Goal: Task Accomplishment & Management: Manage account settings

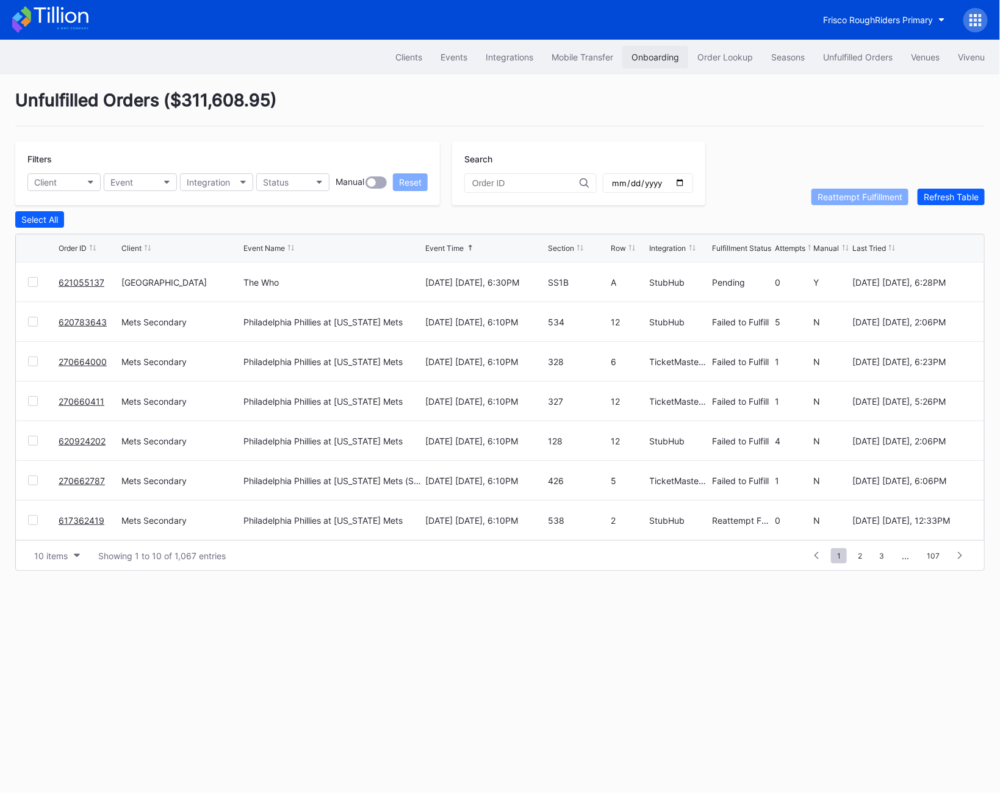
click at [652, 63] on button "Onboarding" at bounding box center [655, 57] width 66 height 23
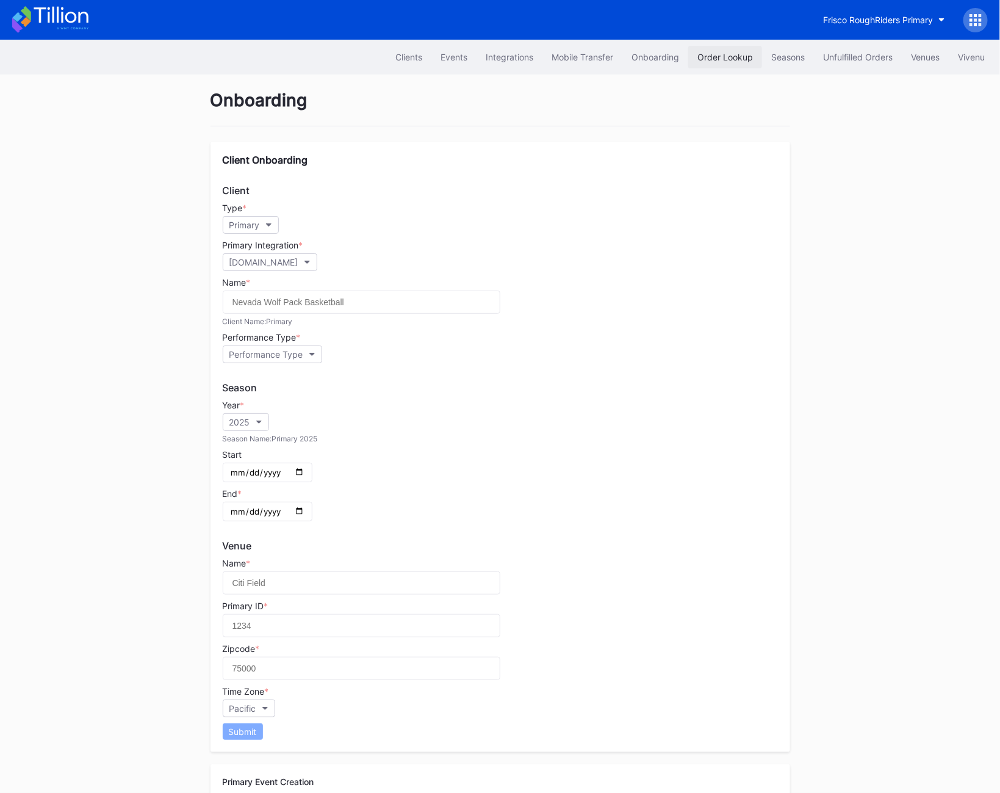
click at [697, 57] on div "Order Lookup" at bounding box center [725, 57] width 56 height 10
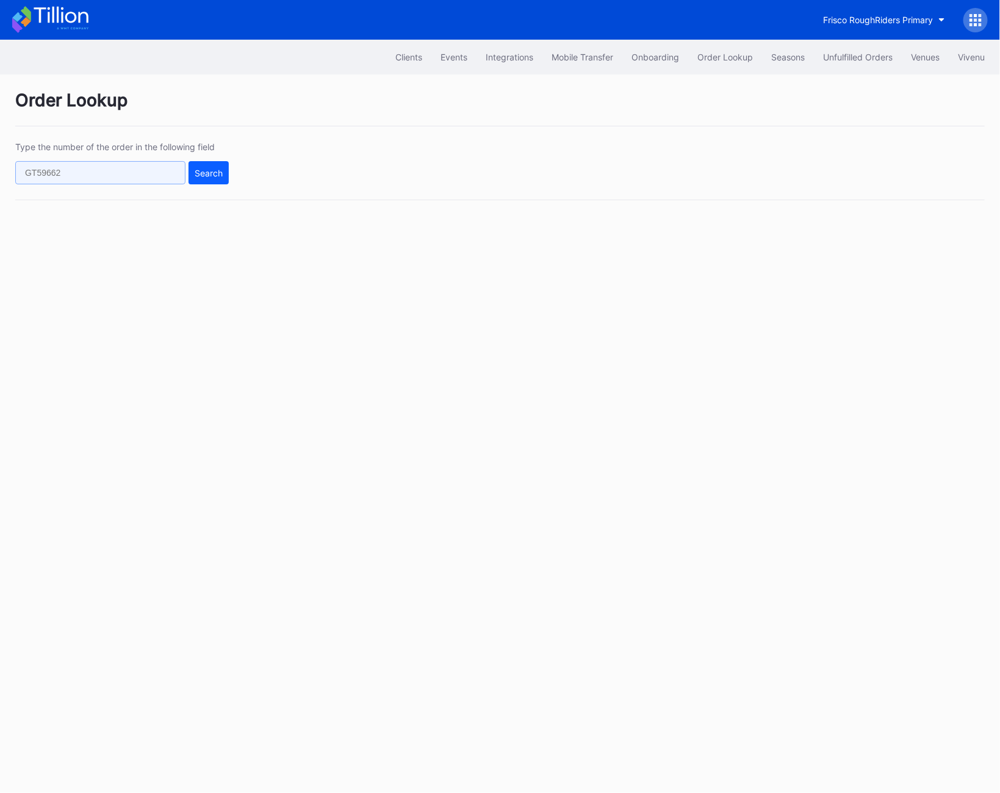
click at [88, 172] on input "text" at bounding box center [100, 172] width 170 height 23
paste input "621063207"
type input "621063207"
click at [223, 175] on button "Search" at bounding box center [209, 172] width 40 height 23
click at [79, 175] on input "text" at bounding box center [100, 172] width 170 height 23
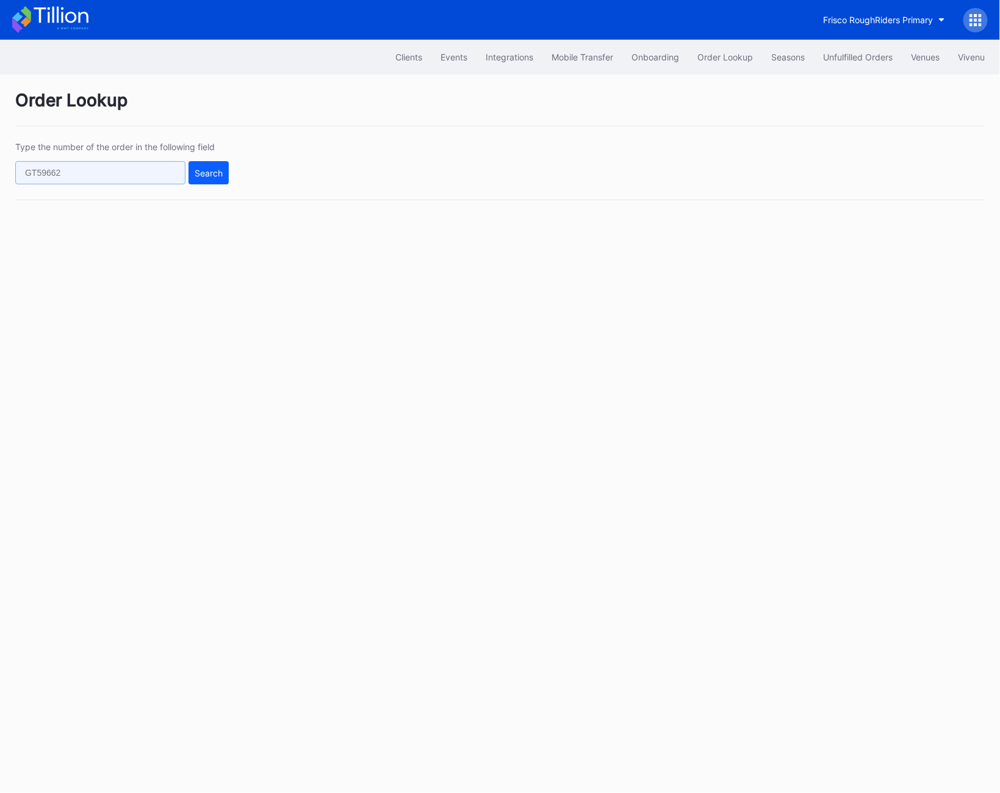
paste input "621063207"
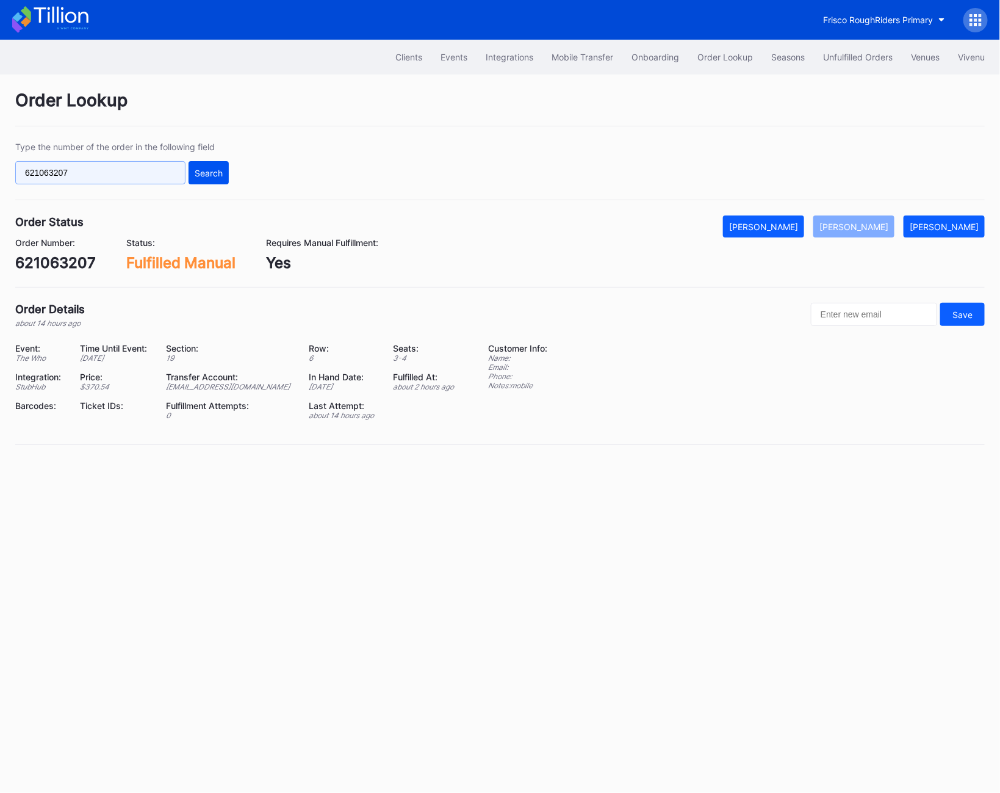
type input "621063207"
click at [199, 181] on button "Search" at bounding box center [209, 172] width 40 height 23
click at [849, 57] on div "Unfulfilled Orders" at bounding box center [858, 57] width 70 height 10
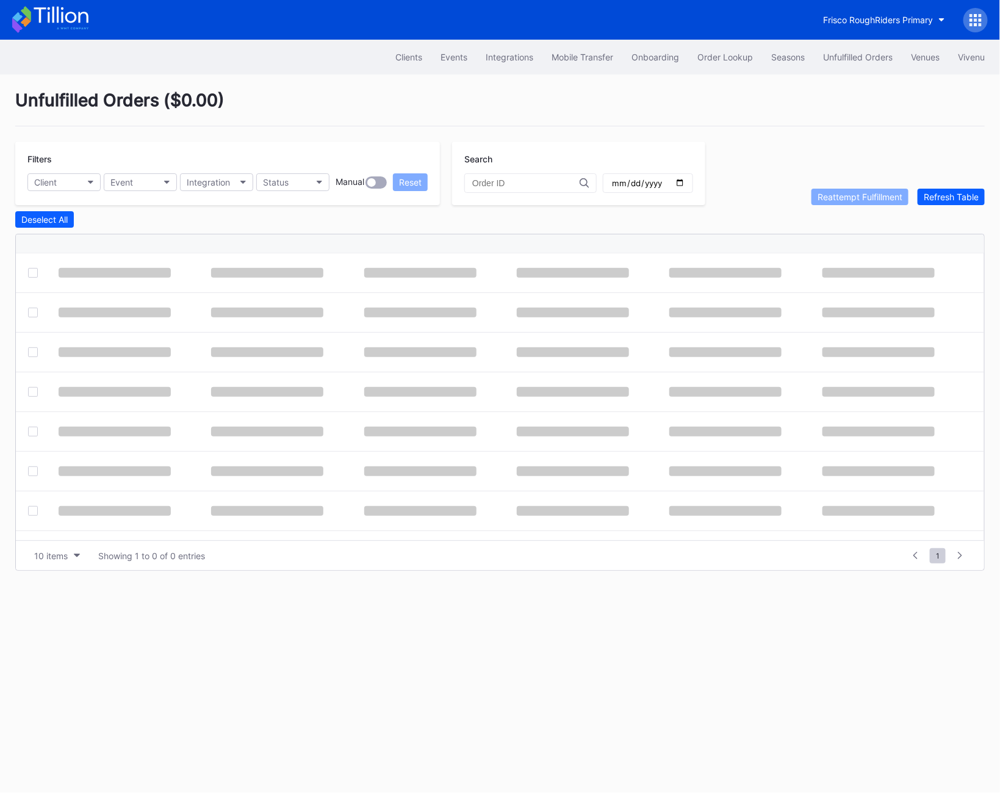
click at [977, 207] on div "Unfulfilled Orders ( $0.00 ) Filters Client Event Integration Status Manual Res…" at bounding box center [500, 329] width 1000 height 511
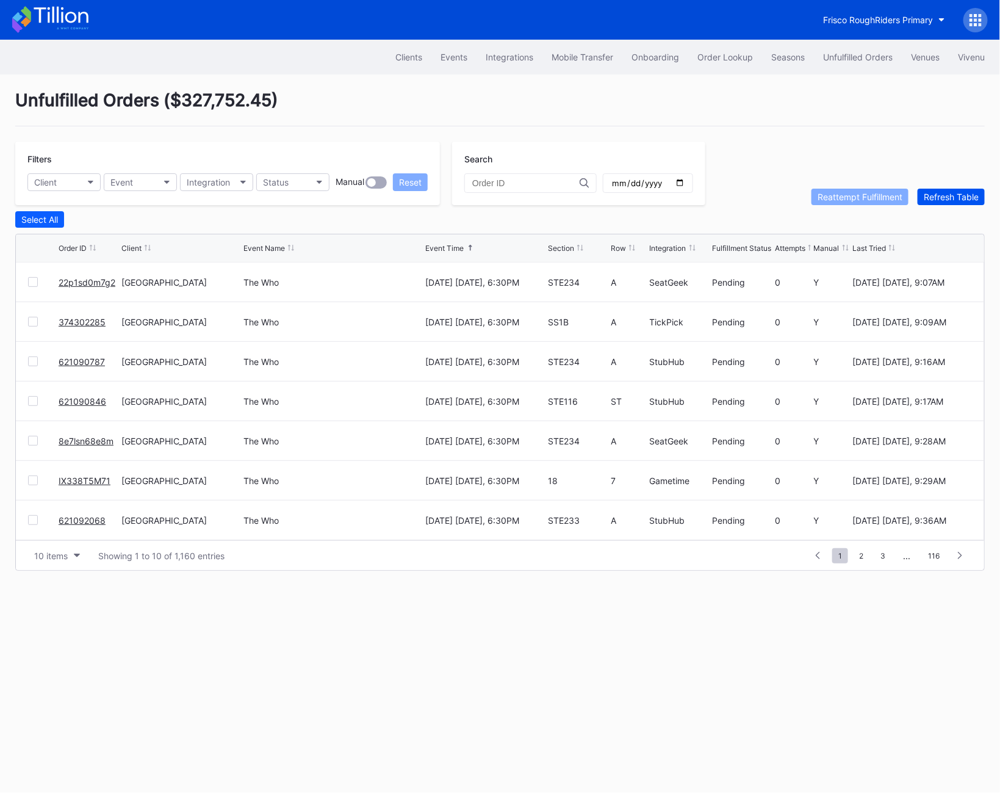
click at [976, 204] on button "Refresh Table" at bounding box center [951, 197] width 67 height 16
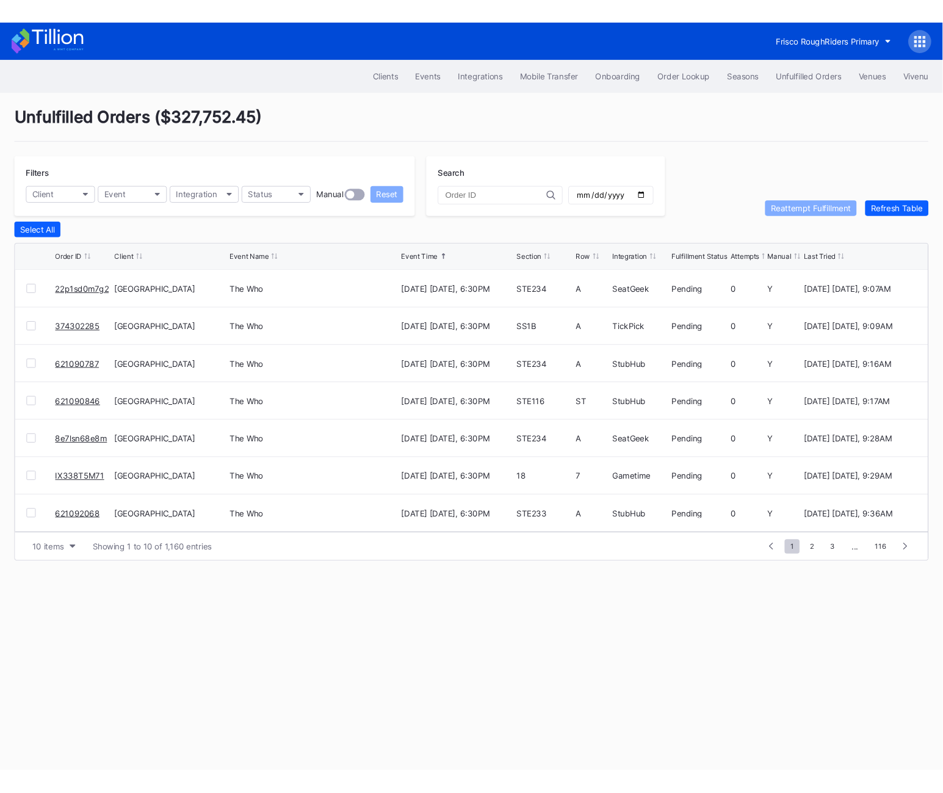
scroll to position [118, 0]
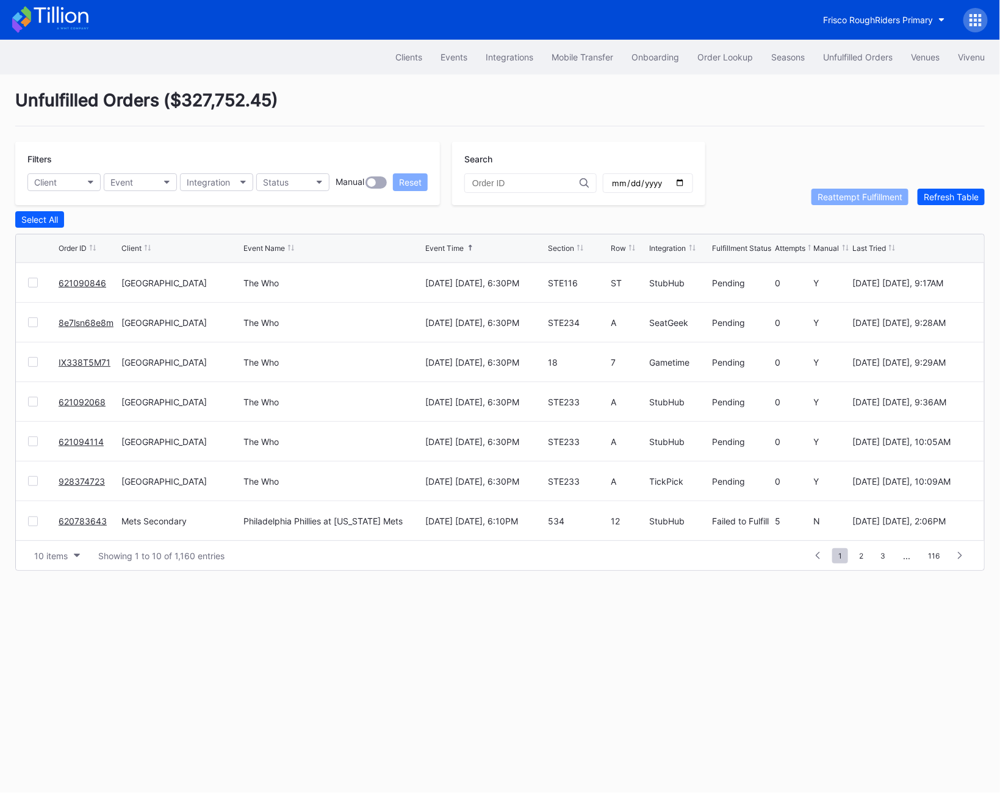
click at [71, 282] on link "621090846" at bounding box center [83, 283] width 48 height 10
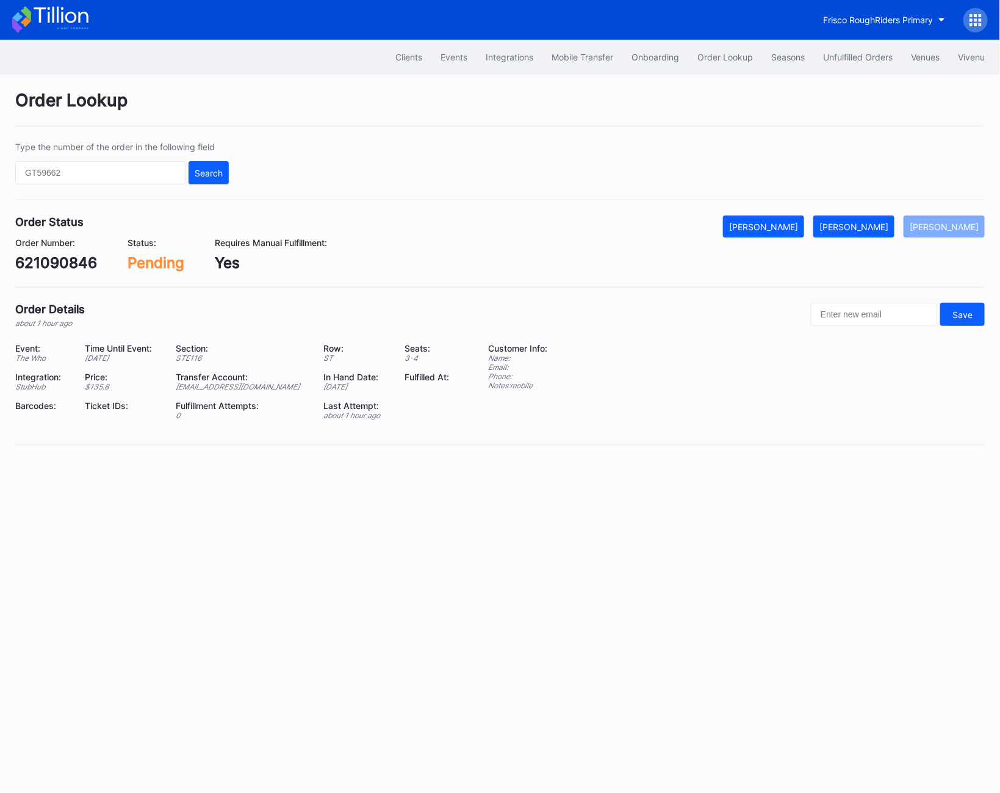
click at [53, 259] on div "621090846" at bounding box center [56, 263] width 82 height 18
copy div "621090846"
click at [871, 231] on div "[PERSON_NAME]" at bounding box center [853, 226] width 69 height 10
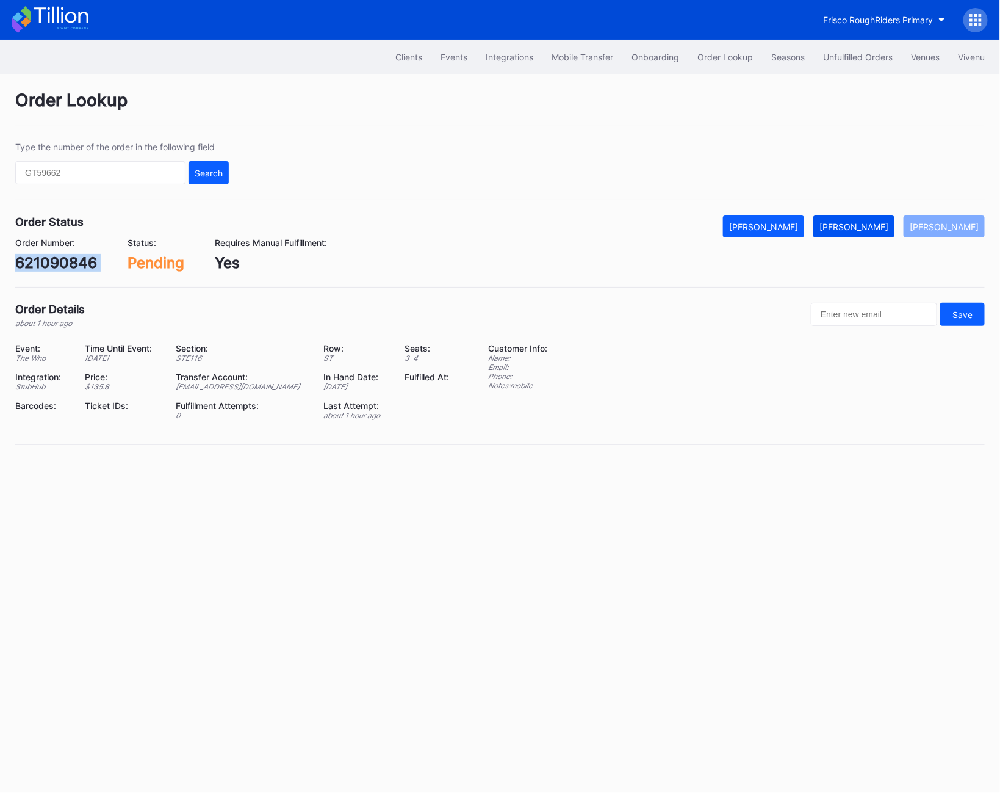
click at [871, 231] on div "[PERSON_NAME]" at bounding box center [853, 226] width 69 height 10
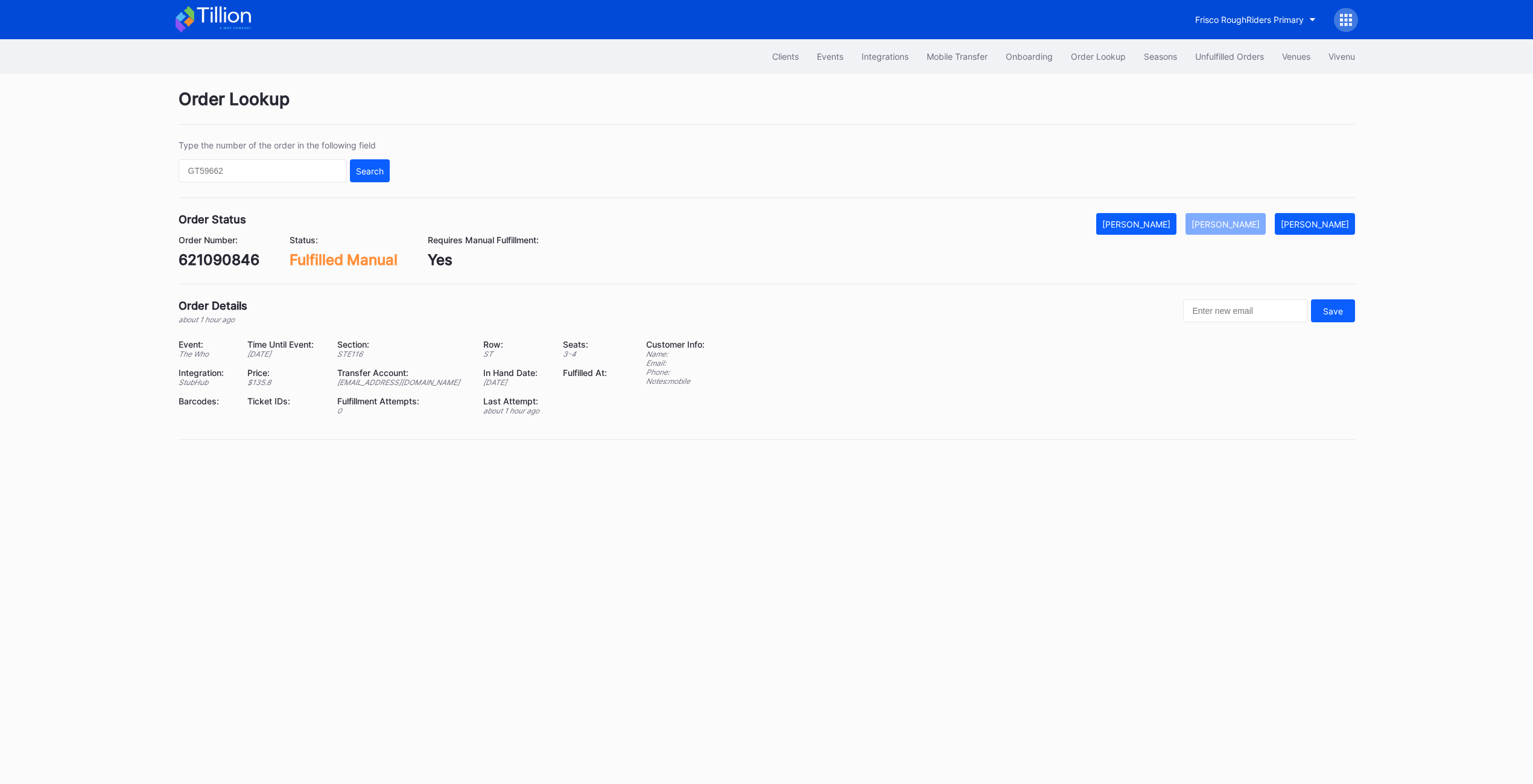
click at [210, 269] on div "621090846" at bounding box center [220, 260] width 81 height 18
copy div "621090846"
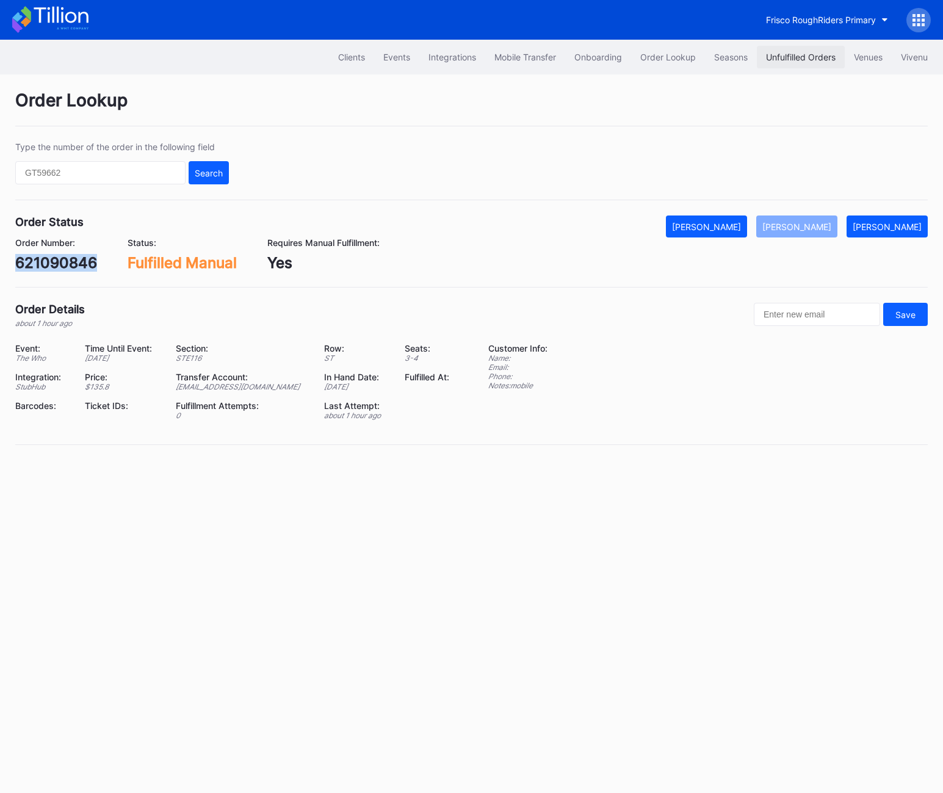
click at [796, 55] on div "Unfulfilled Orders" at bounding box center [801, 57] width 70 height 10
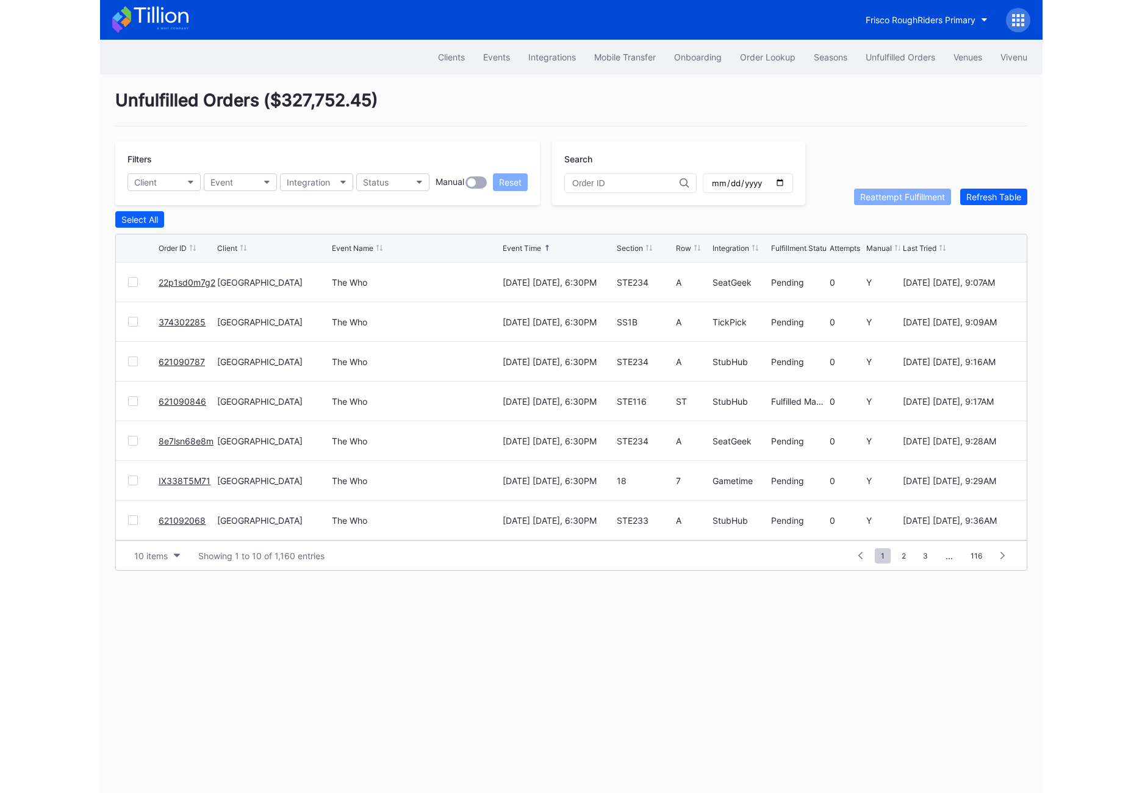
scroll to position [118, 0]
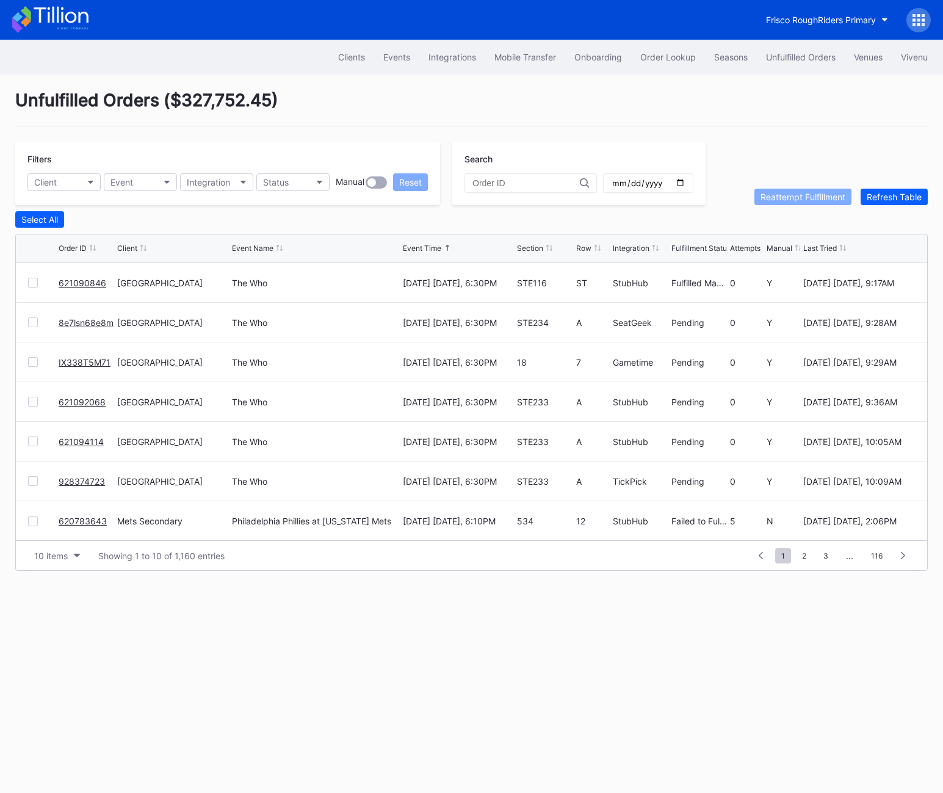
click at [82, 477] on link "928374723" at bounding box center [82, 481] width 46 height 10
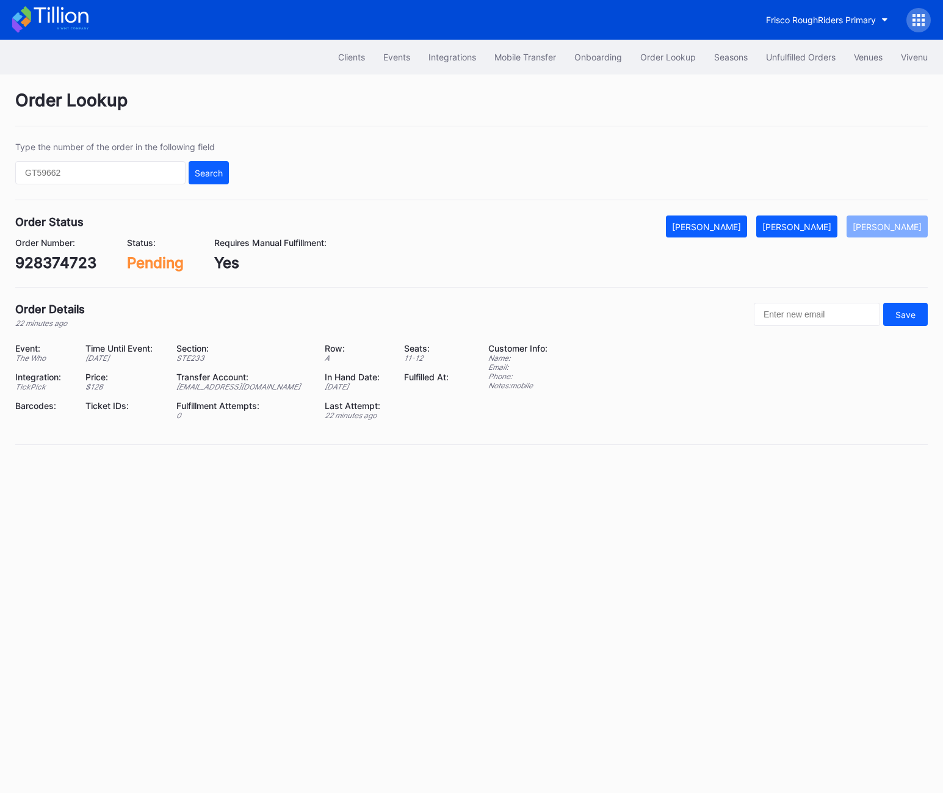
click at [70, 261] on div "928374723" at bounding box center [55, 263] width 81 height 18
copy div "928374723"
click at [816, 223] on div "[PERSON_NAME]" at bounding box center [796, 226] width 69 height 10
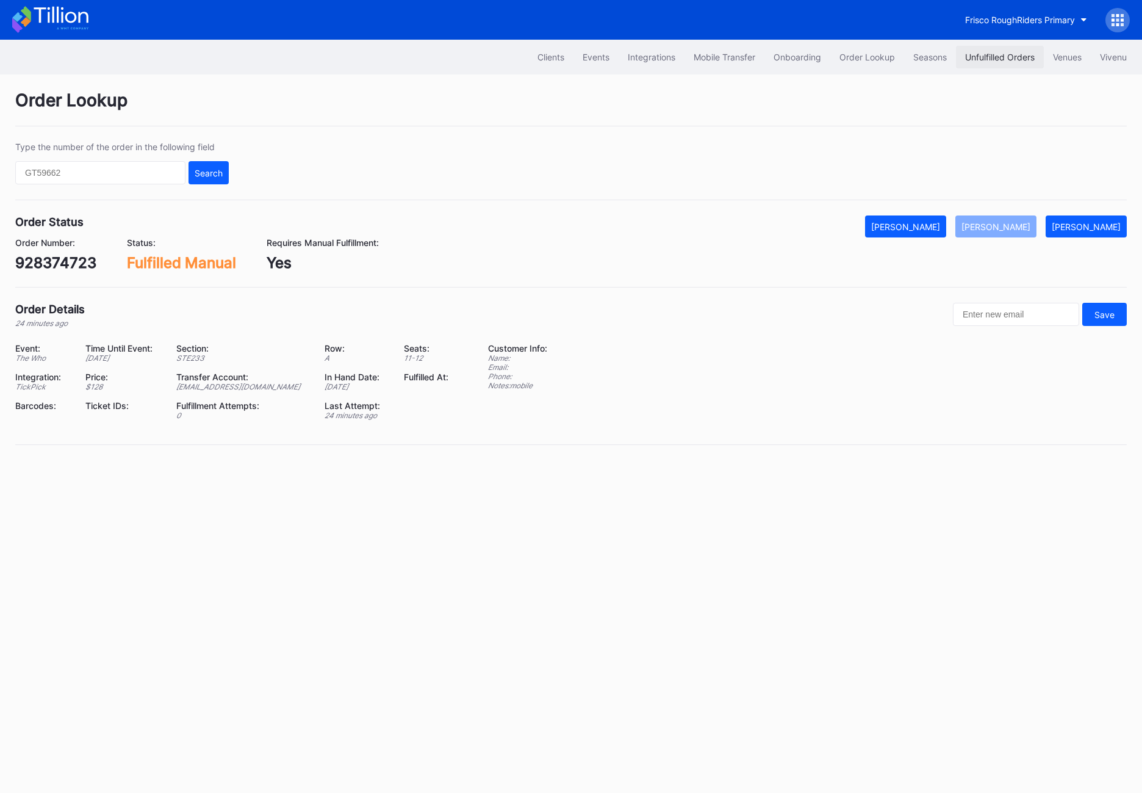
click at [990, 60] on div "Unfulfilled Orders" at bounding box center [1000, 57] width 70 height 10
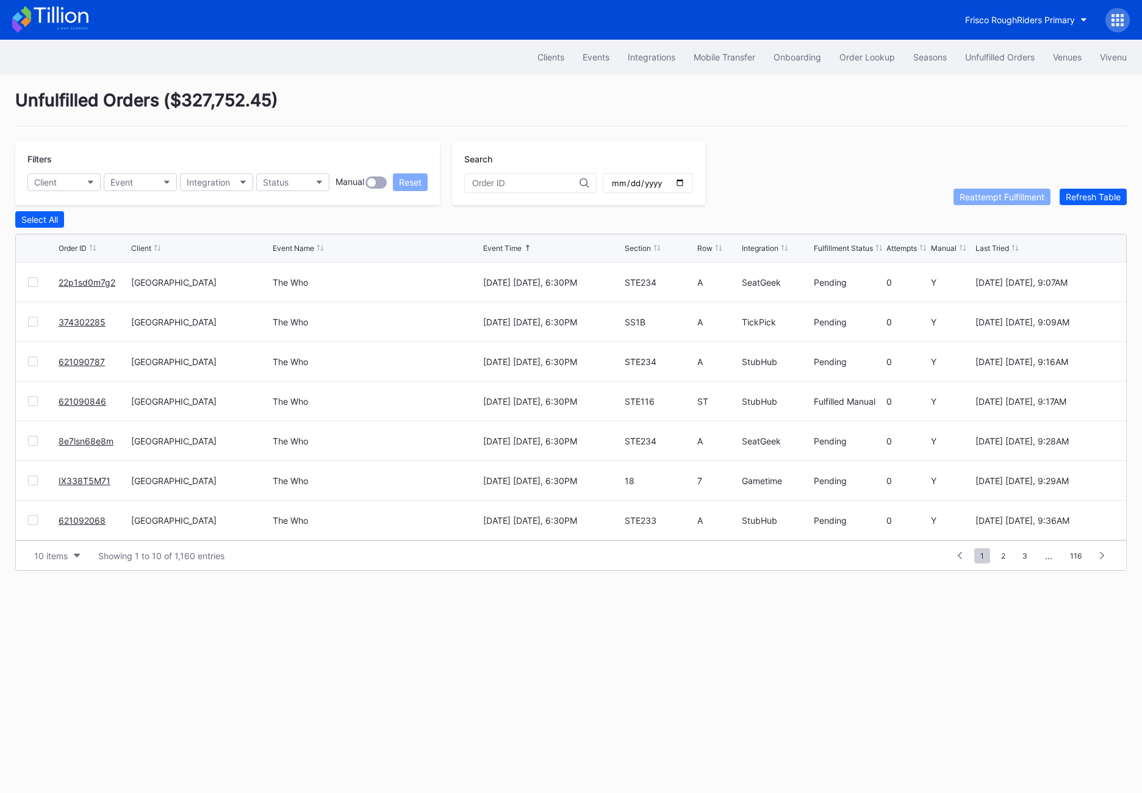
click at [79, 280] on link "22p1sd0m7g2" at bounding box center [87, 282] width 57 height 10
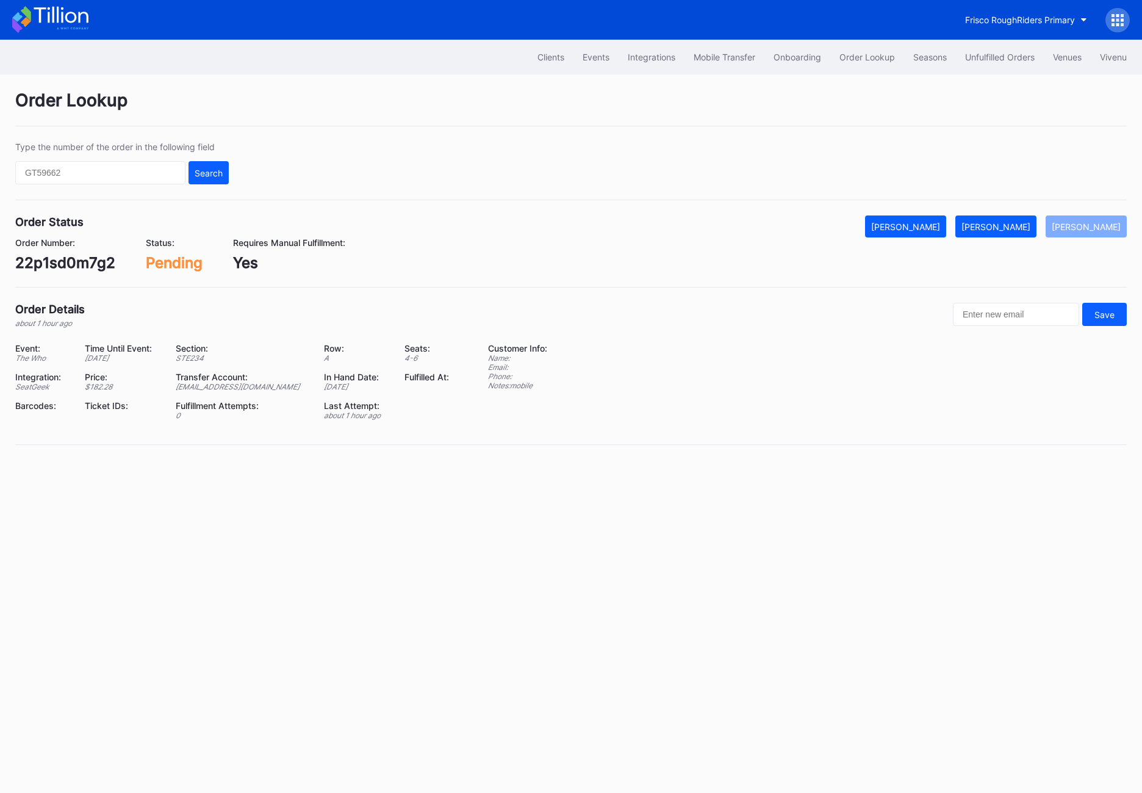
click at [62, 257] on div "22p1sd0m7g2" at bounding box center [65, 263] width 100 height 18
copy div "22p1sd0m7g2"
click at [999, 218] on button "[PERSON_NAME]" at bounding box center [995, 226] width 81 height 22
click at [85, 264] on div "22p1sd0m7g2" at bounding box center [65, 263] width 100 height 18
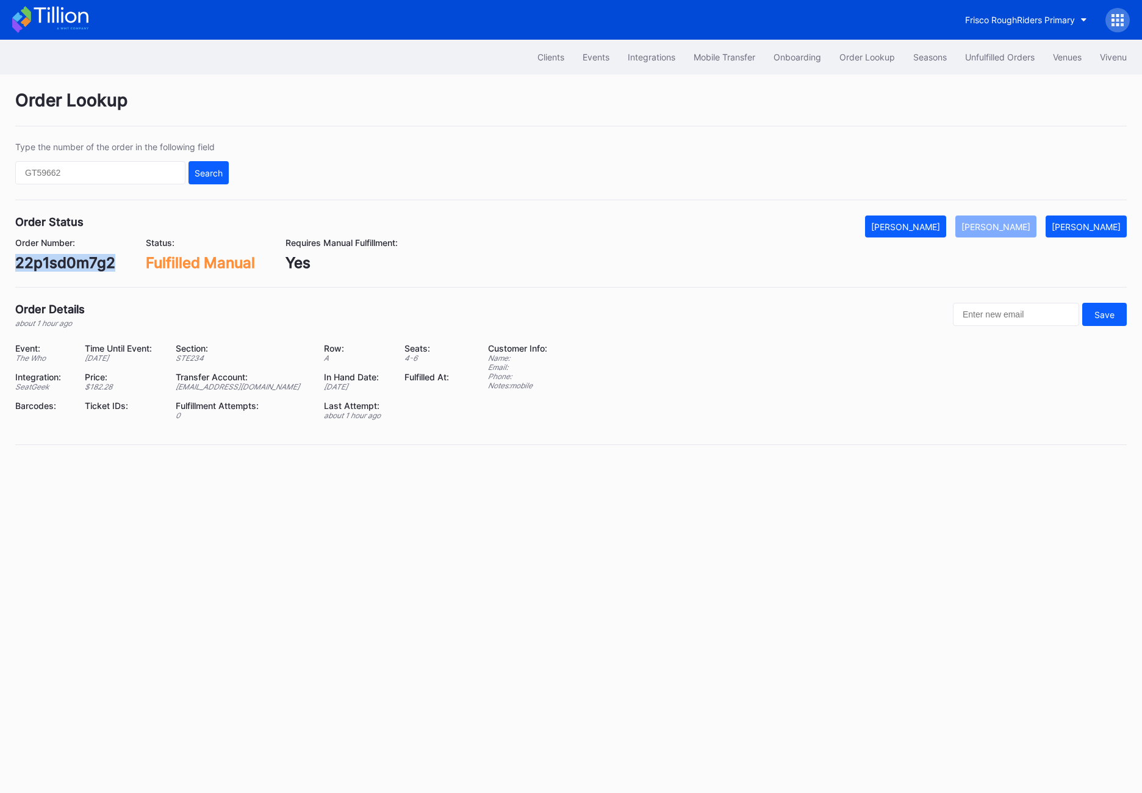
click at [85, 264] on div "22p1sd0m7g2" at bounding box center [65, 263] width 100 height 18
click at [969, 64] on button "Unfulfilled Orders" at bounding box center [1000, 57] width 88 height 23
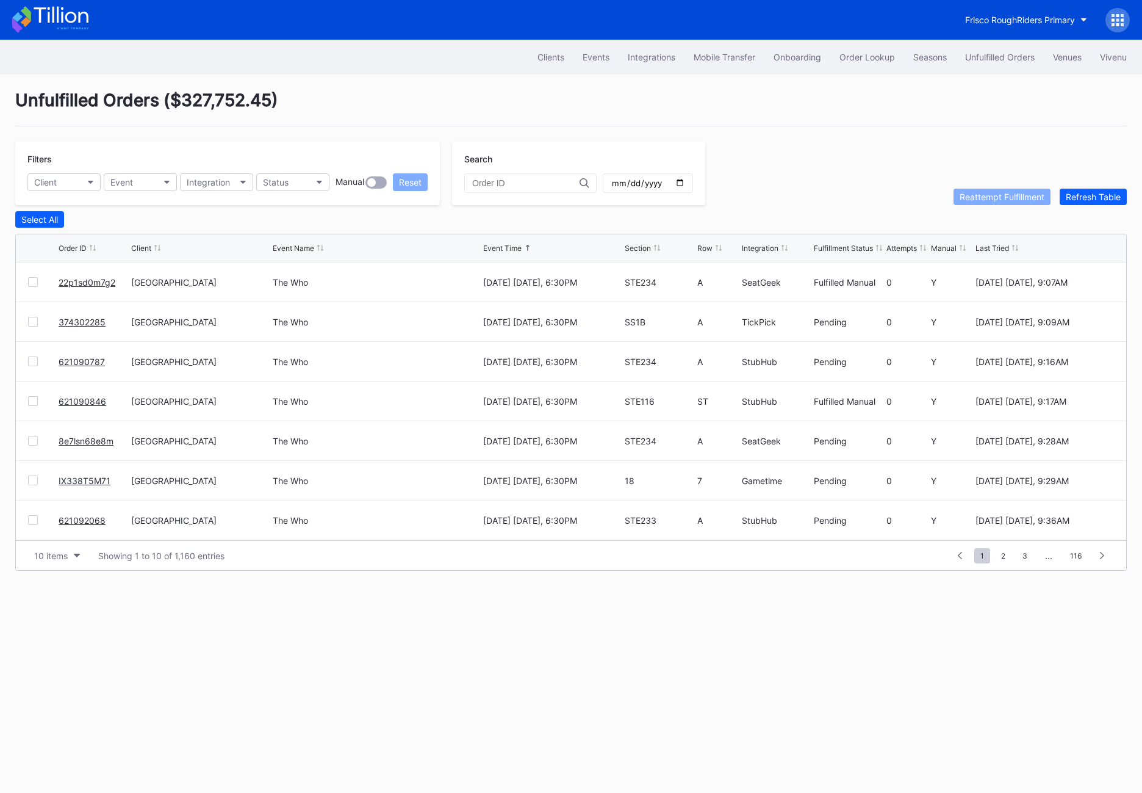
click at [82, 317] on link "374302285" at bounding box center [82, 322] width 47 height 10
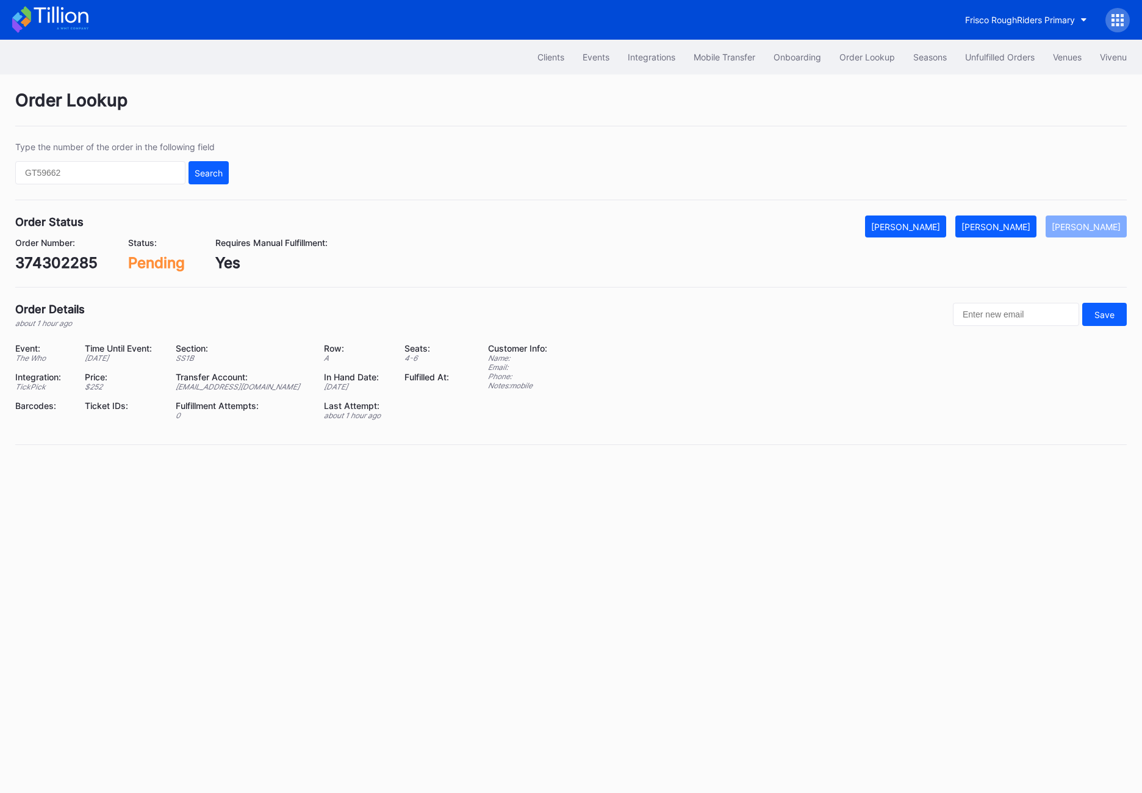
click at [42, 272] on div "Order Status Mark Cancelled [PERSON_NAME] [PERSON_NAME] Order Number: 374302285…" at bounding box center [571, 251] width 1112 height 72
click at [38, 264] on div "374302285" at bounding box center [56, 263] width 82 height 18
copy div "374302285"
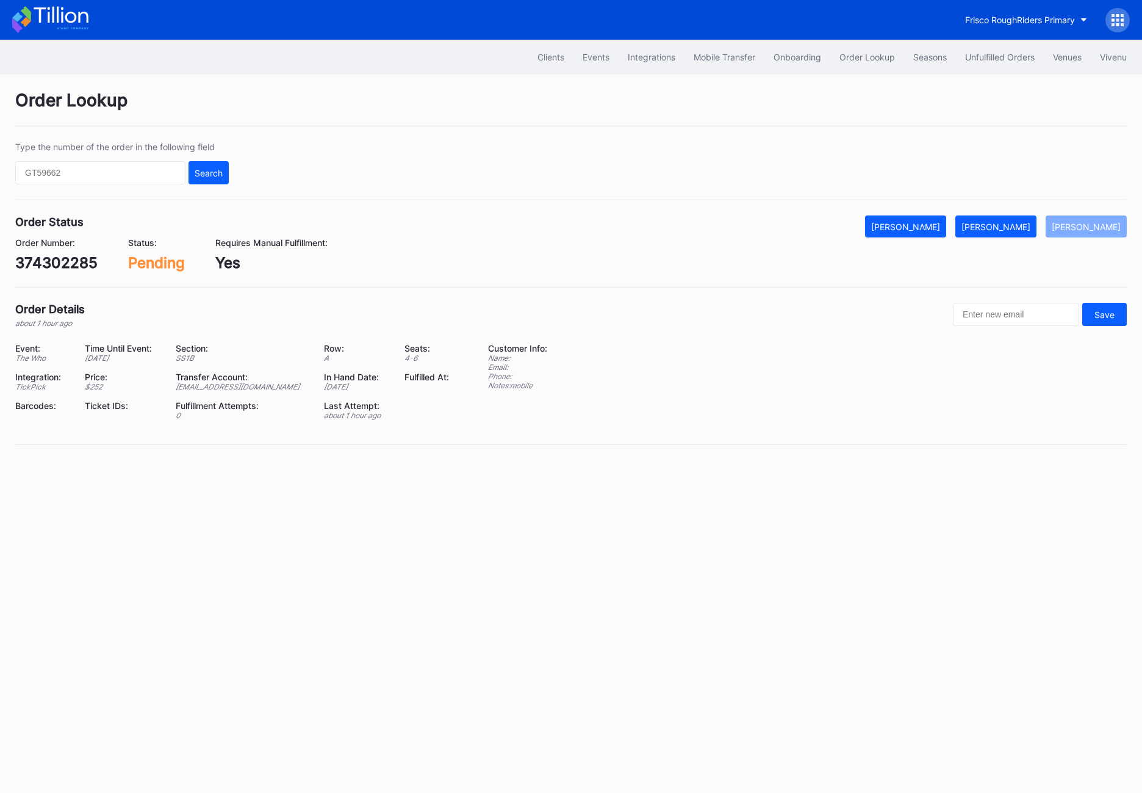
click at [49, 257] on div "374302285" at bounding box center [56, 263] width 82 height 18
click at [999, 232] on button "[PERSON_NAME]" at bounding box center [995, 226] width 81 height 22
click at [47, 265] on div "374302285" at bounding box center [56, 263] width 82 height 18
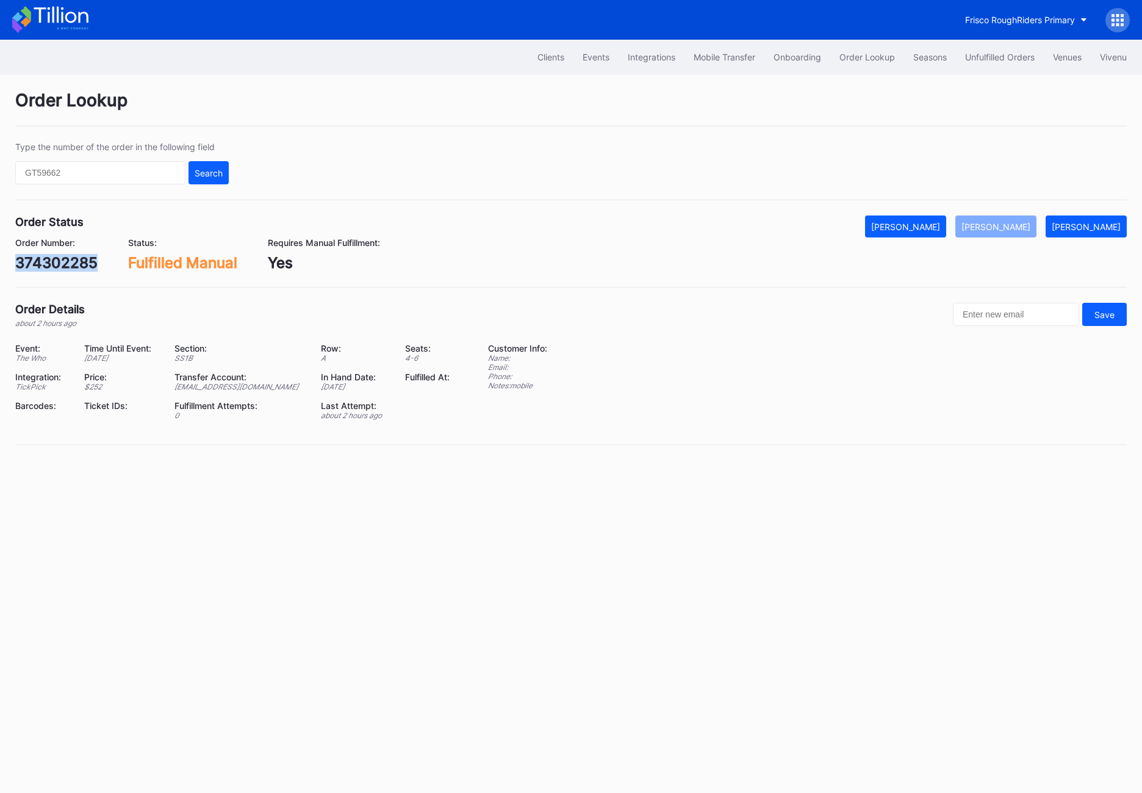
click at [47, 265] on div "374302285" at bounding box center [56, 263] width 82 height 18
copy div "374302285"
click at [999, 58] on div "Unfulfilled Orders" at bounding box center [1000, 57] width 70 height 10
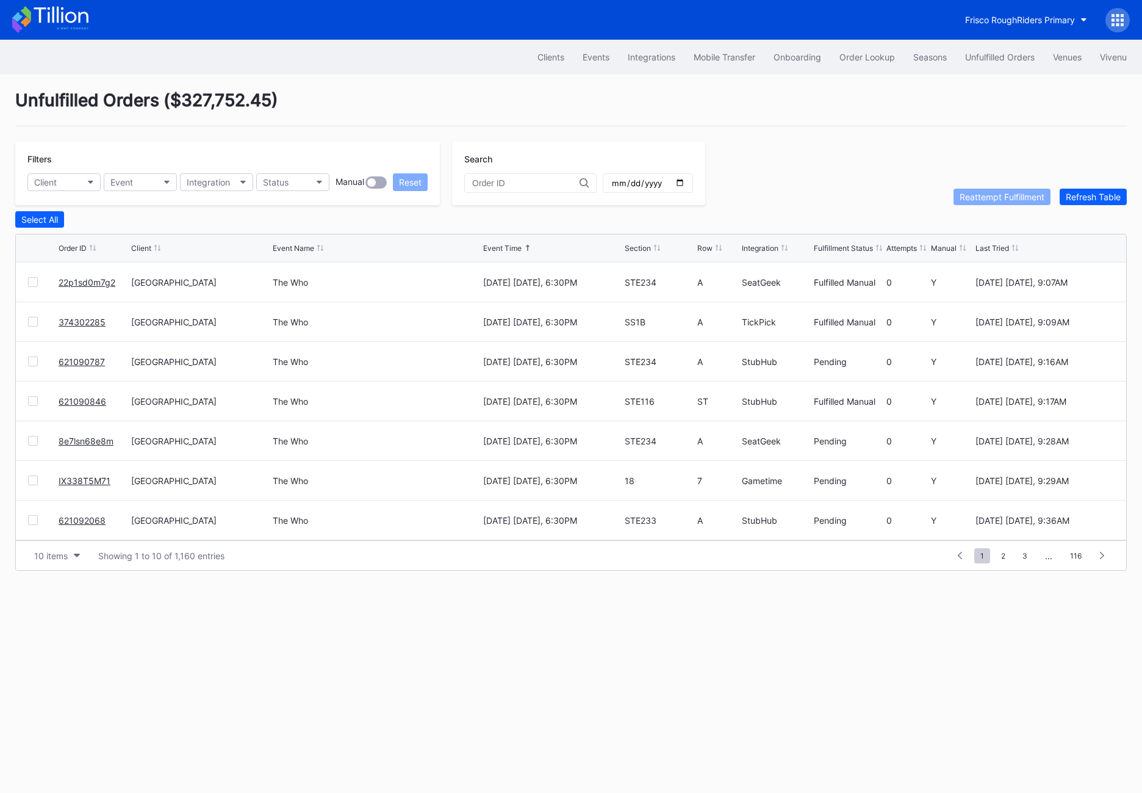
click at [74, 357] on link "621090787" at bounding box center [82, 361] width 46 height 10
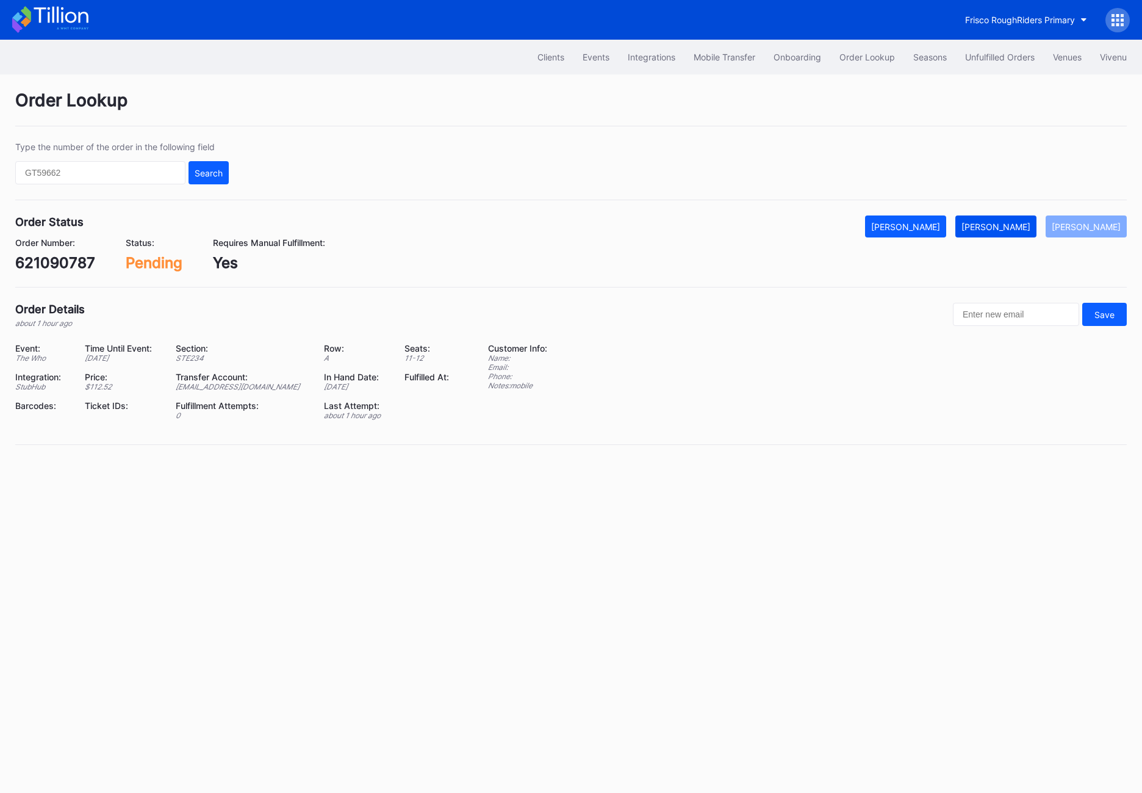
click at [999, 227] on div "[PERSON_NAME]" at bounding box center [996, 226] width 69 height 10
click at [65, 268] on div "621090787" at bounding box center [55, 263] width 80 height 18
copy div "621090787"
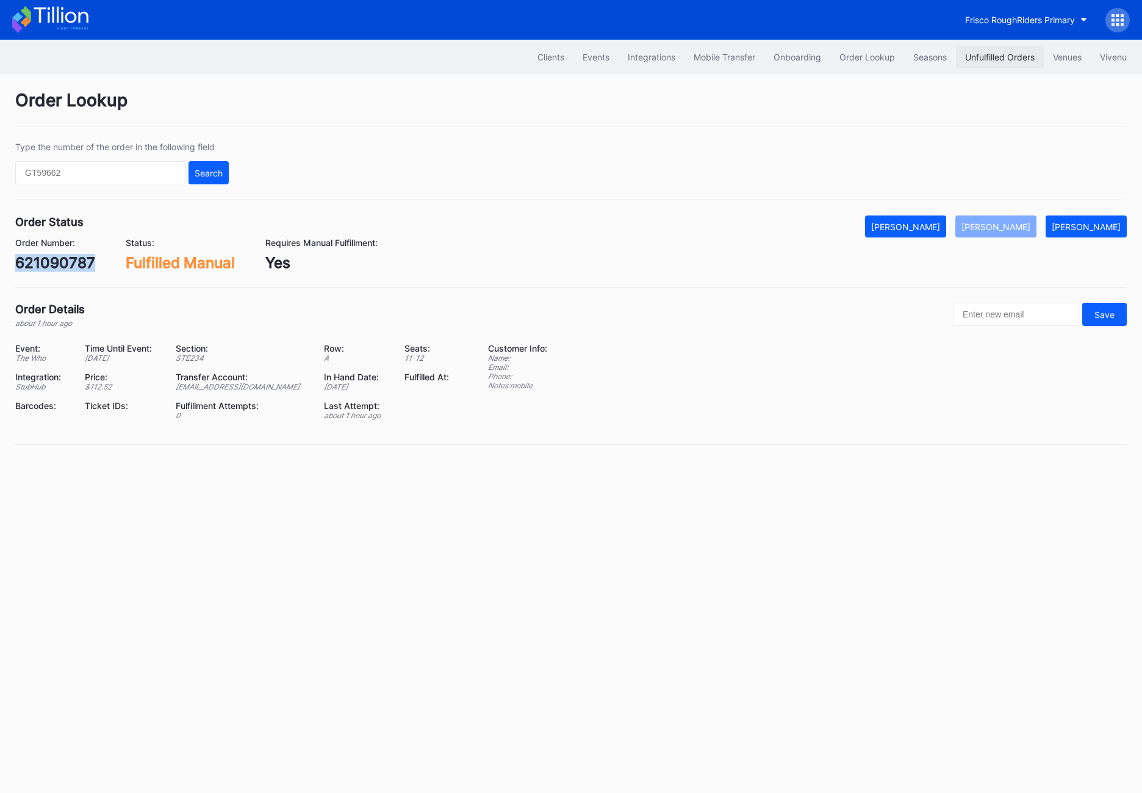
click at [999, 63] on button "Unfulfilled Orders" at bounding box center [1000, 57] width 88 height 23
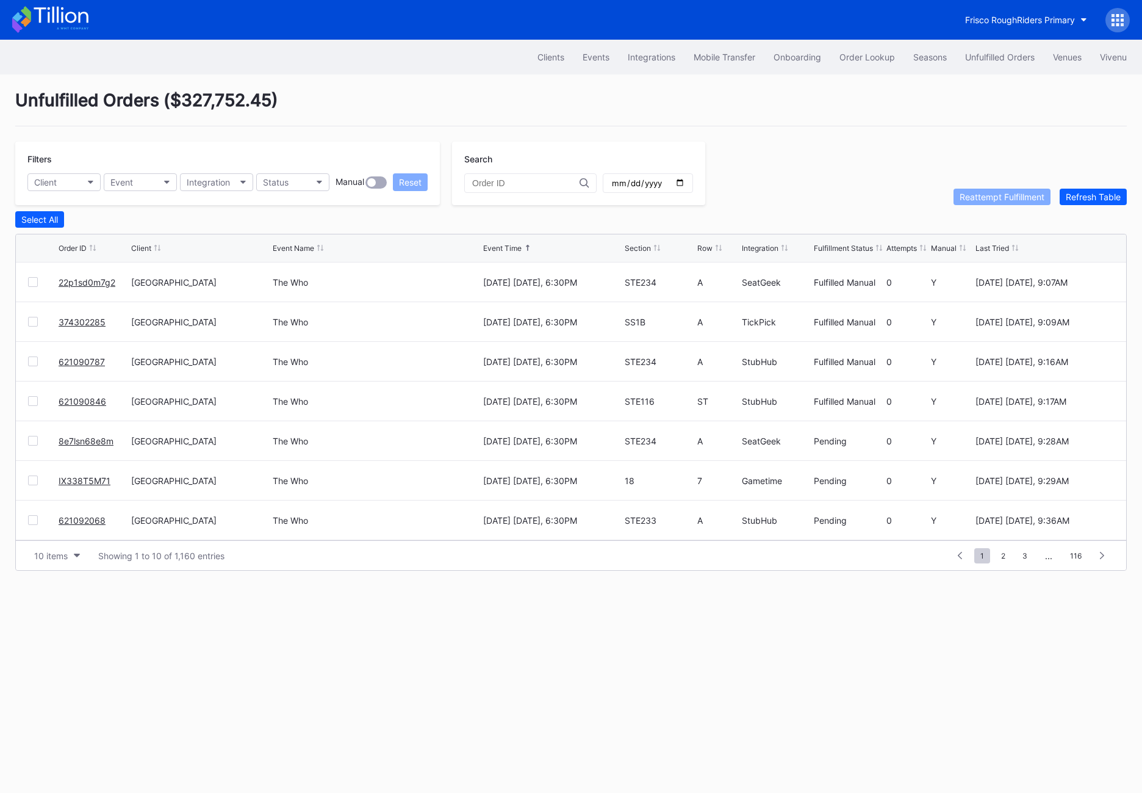
click at [999, 63] on button "Unfulfilled Orders" at bounding box center [1000, 57] width 88 height 23
click at [999, 203] on button "Refresh Table" at bounding box center [1093, 197] width 67 height 16
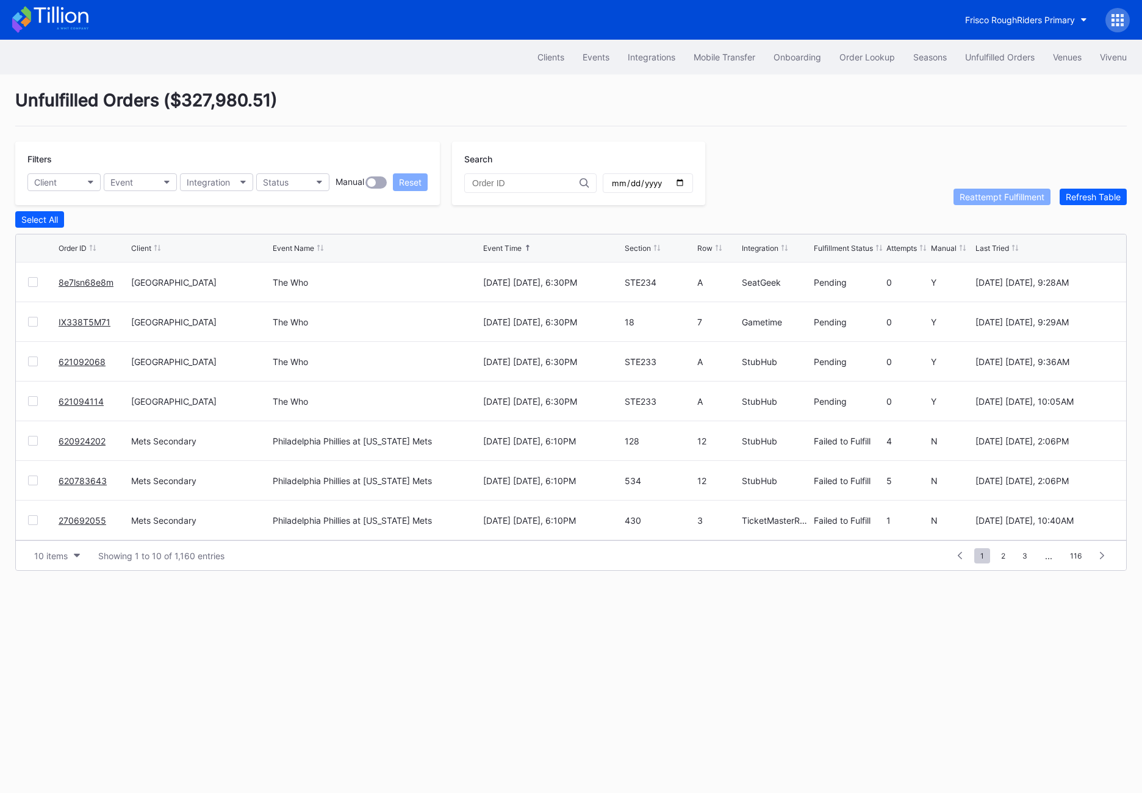
click at [75, 282] on link "8e7lsn68e8m" at bounding box center [86, 282] width 55 height 10
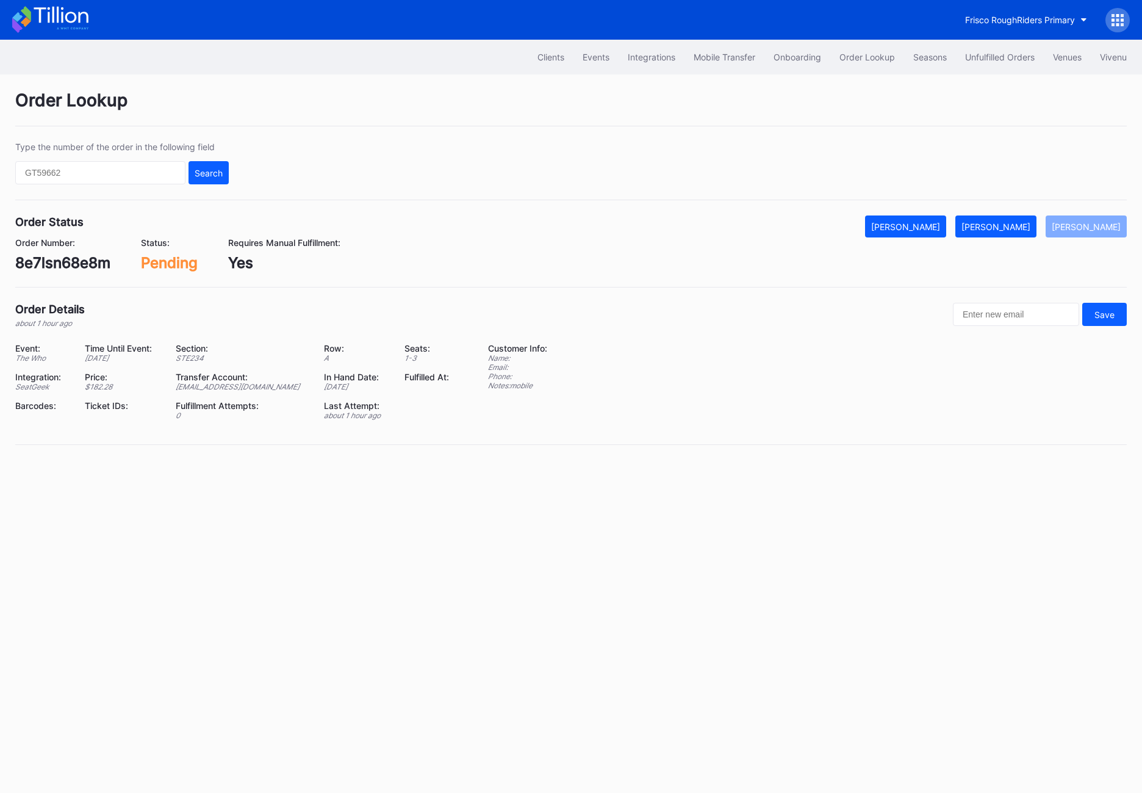
click at [56, 264] on div "8e7lsn68e8m" at bounding box center [62, 263] width 95 height 18
copy div "8e7lsn68e8m"
click at [999, 220] on button "[PERSON_NAME]" at bounding box center [995, 226] width 81 height 22
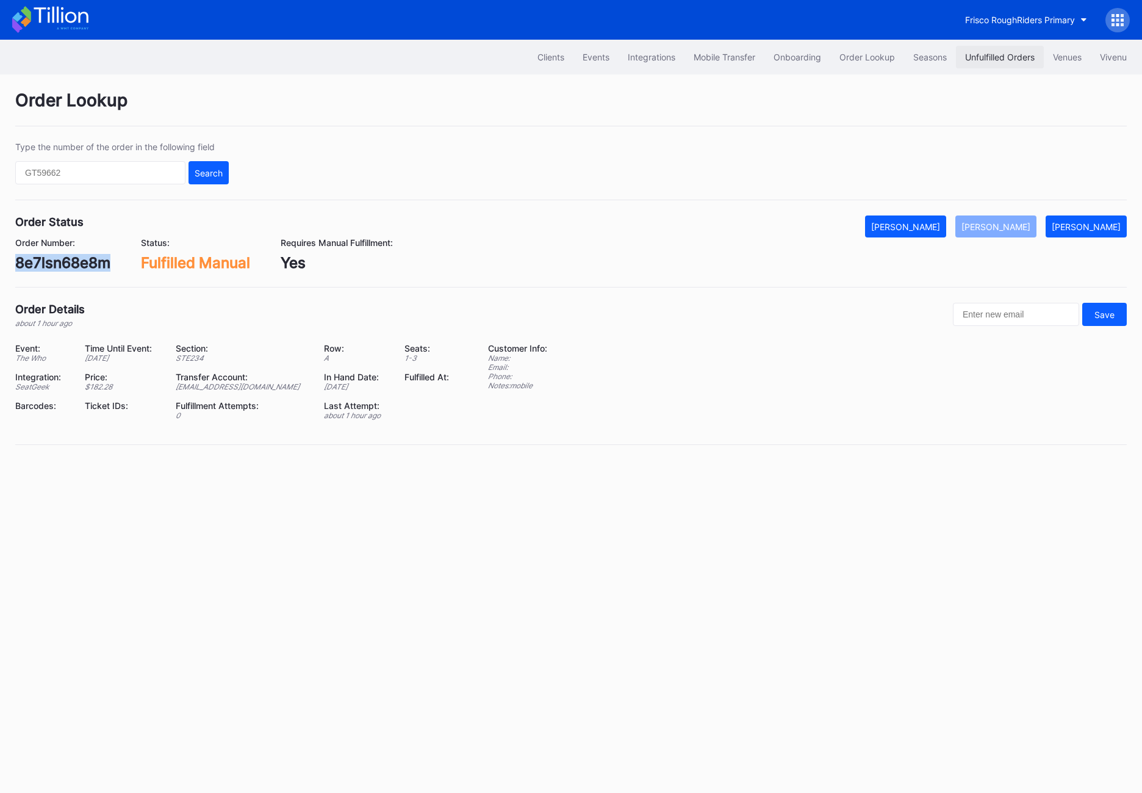
click at [997, 65] on button "Unfulfilled Orders" at bounding box center [1000, 57] width 88 height 23
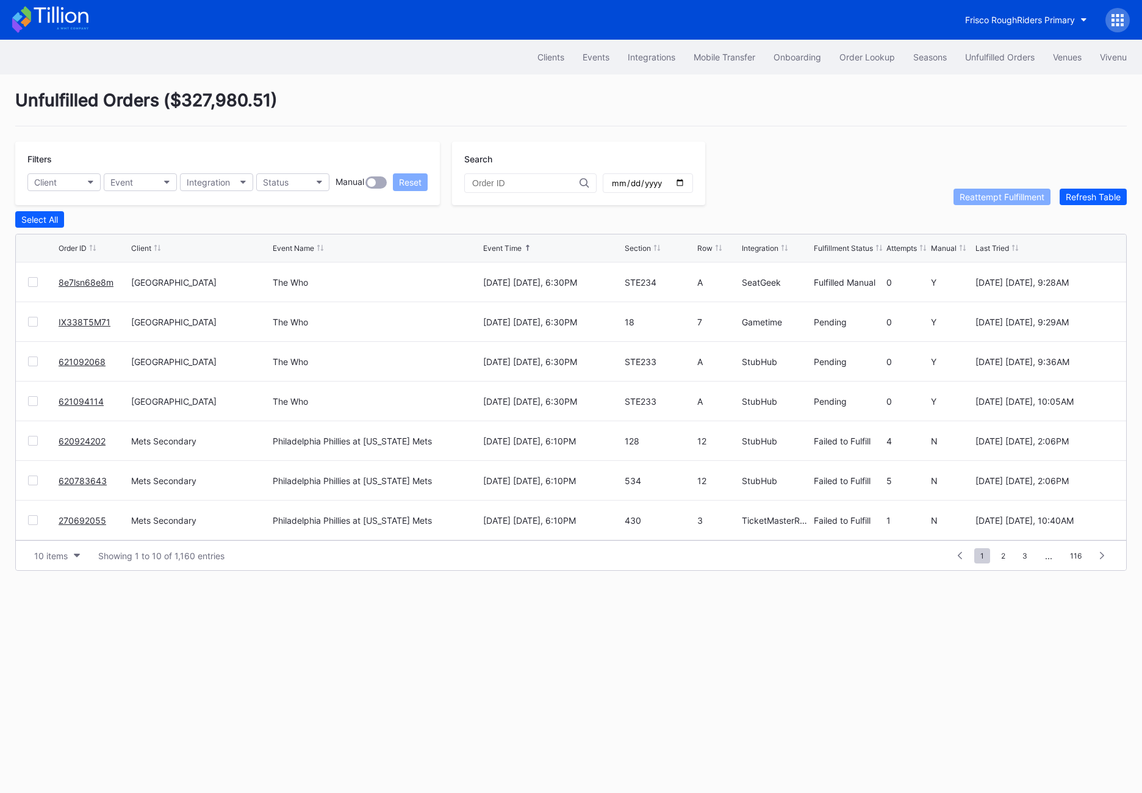
click at [999, 185] on div "Filters Client Event Integration Status Manual Reset Search Reattempt Fulfillme…" at bounding box center [571, 173] width 1112 height 63
click at [75, 321] on link "IX338T5M71" at bounding box center [85, 322] width 52 height 10
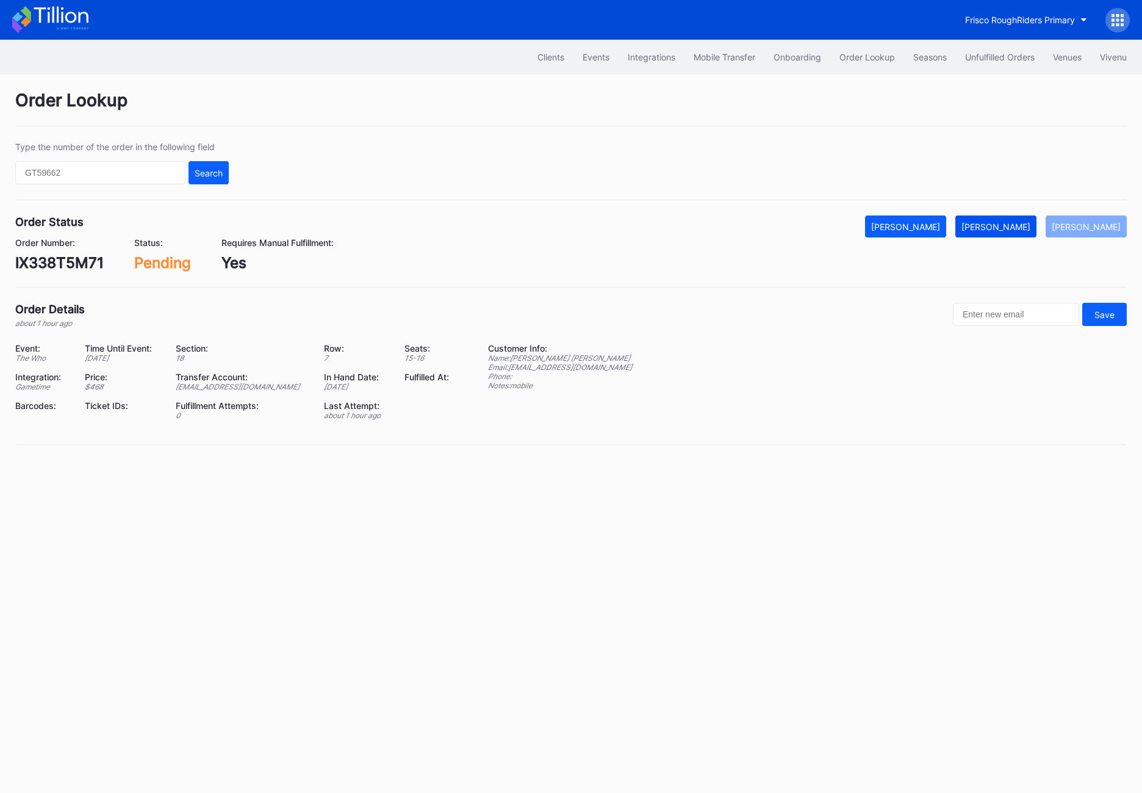
click at [999, 225] on div "[PERSON_NAME]" at bounding box center [996, 226] width 69 height 10
click at [57, 262] on div "IX338T5M71" at bounding box center [59, 263] width 88 height 18
copy div "IX338T5M71"
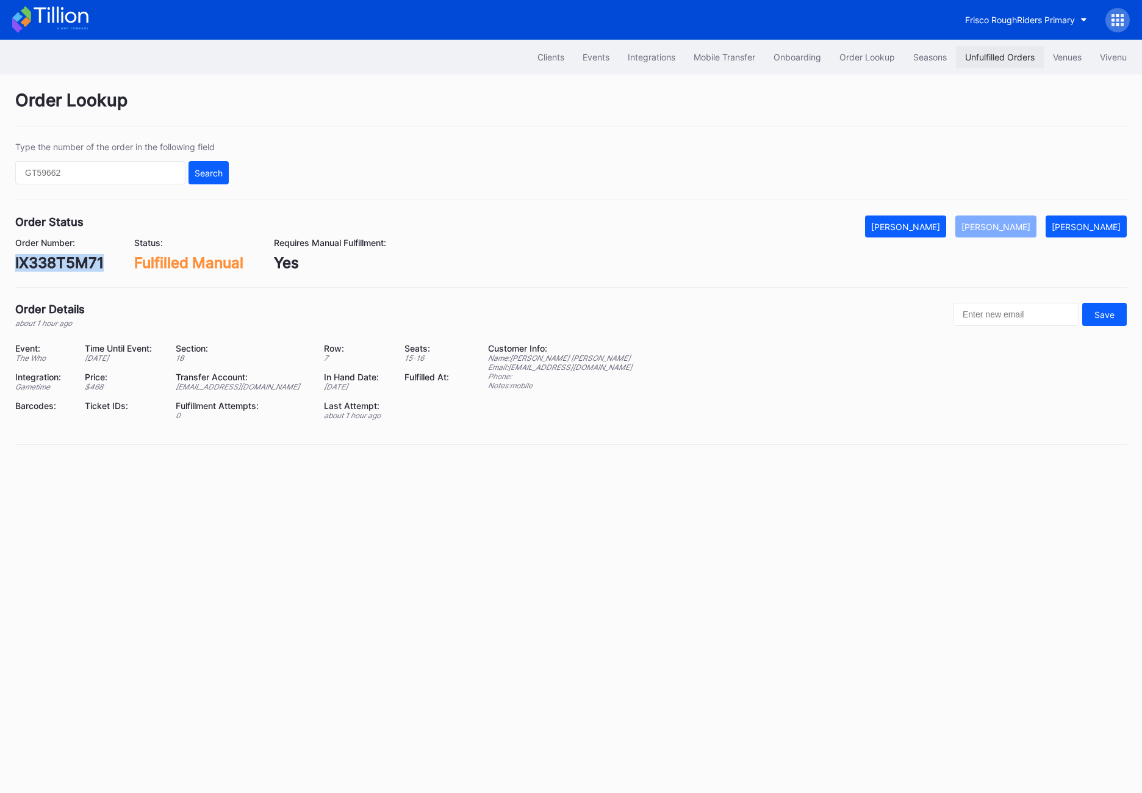
click at [988, 53] on div "Unfulfilled Orders" at bounding box center [1000, 57] width 70 height 10
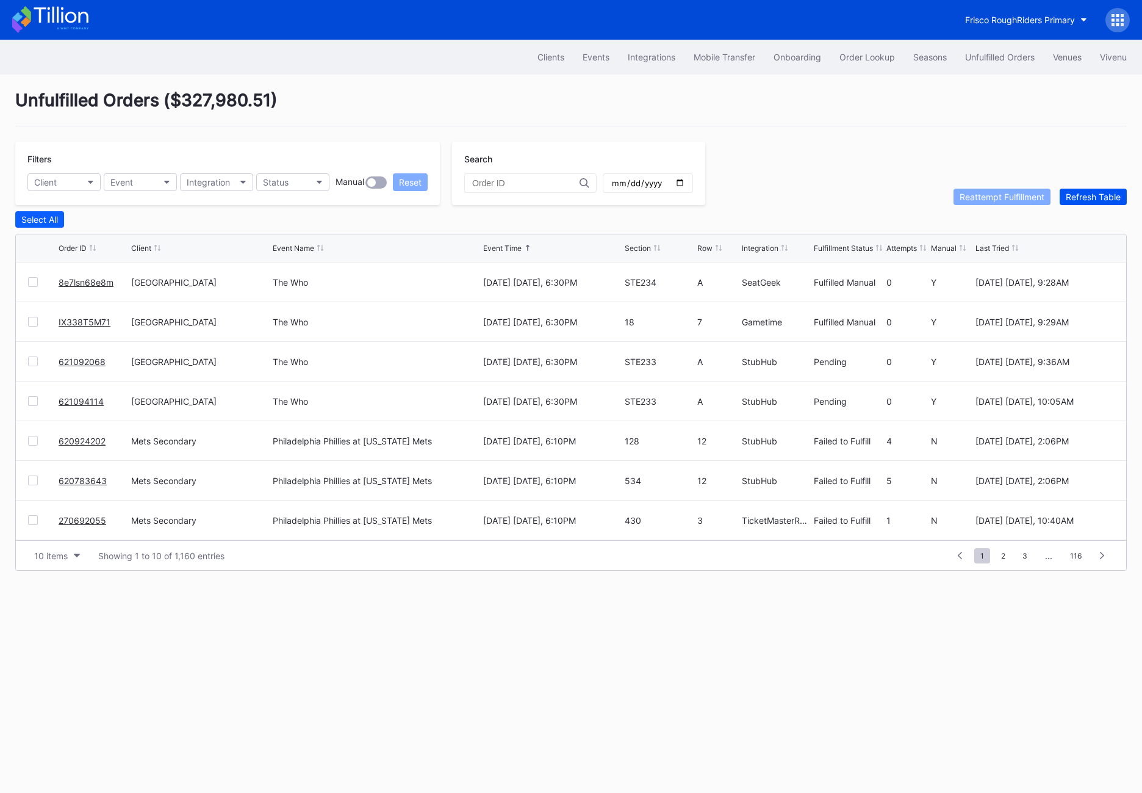
click at [999, 192] on div "Refresh Table" at bounding box center [1093, 197] width 55 height 10
click at [63, 278] on link "621092068" at bounding box center [82, 282] width 47 height 10
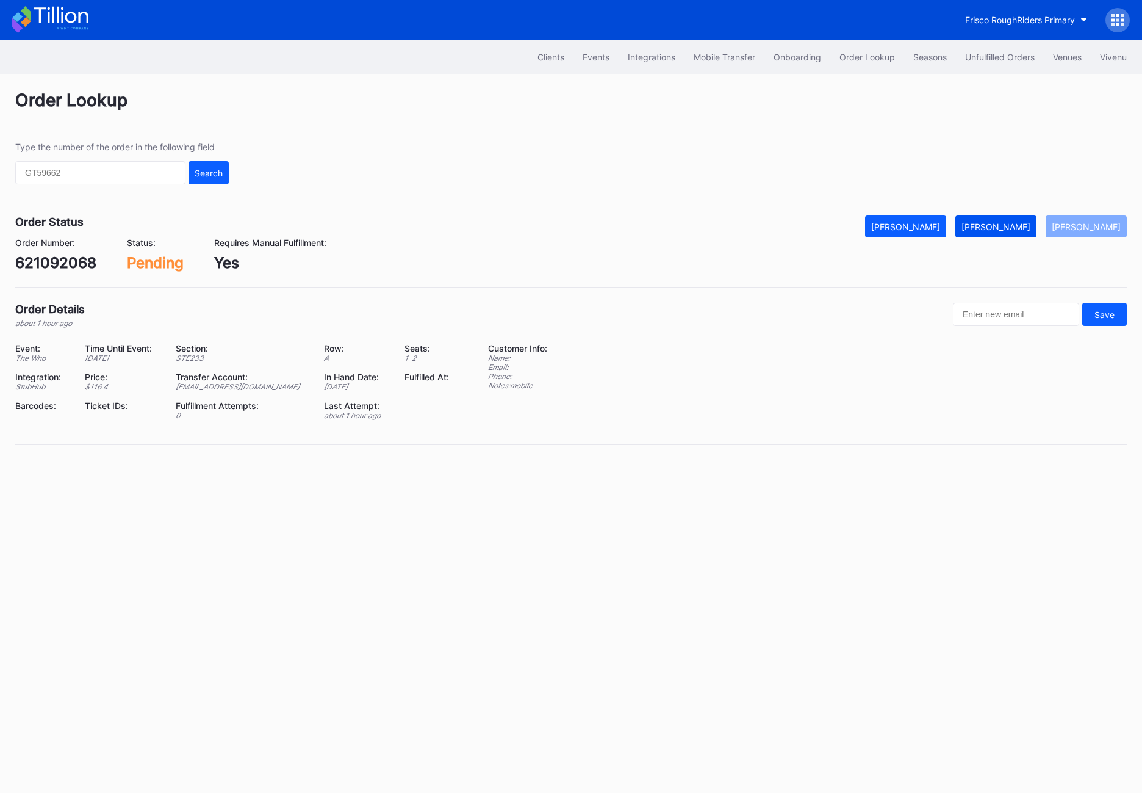
click at [999, 229] on div "[PERSON_NAME]" at bounding box center [996, 226] width 69 height 10
click at [63, 263] on div "621092068" at bounding box center [55, 263] width 81 height 18
copy div "621092068"
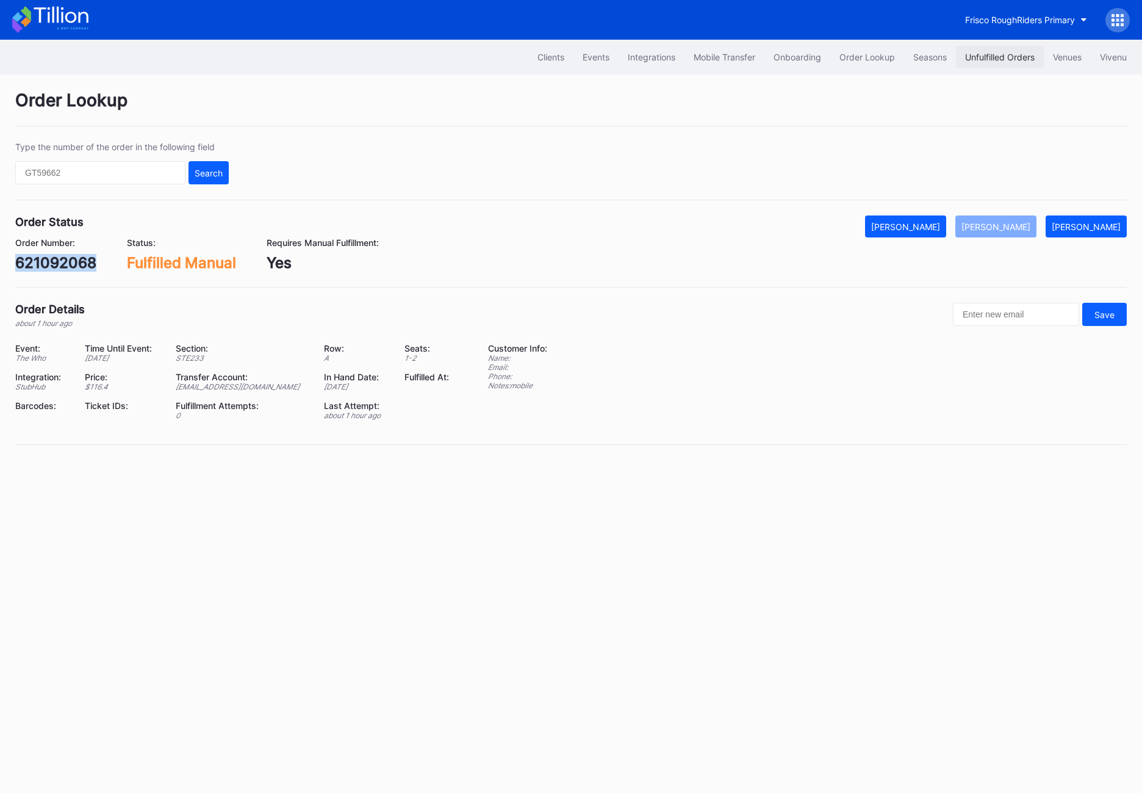
click at [999, 59] on div "Unfulfilled Orders" at bounding box center [1000, 57] width 70 height 10
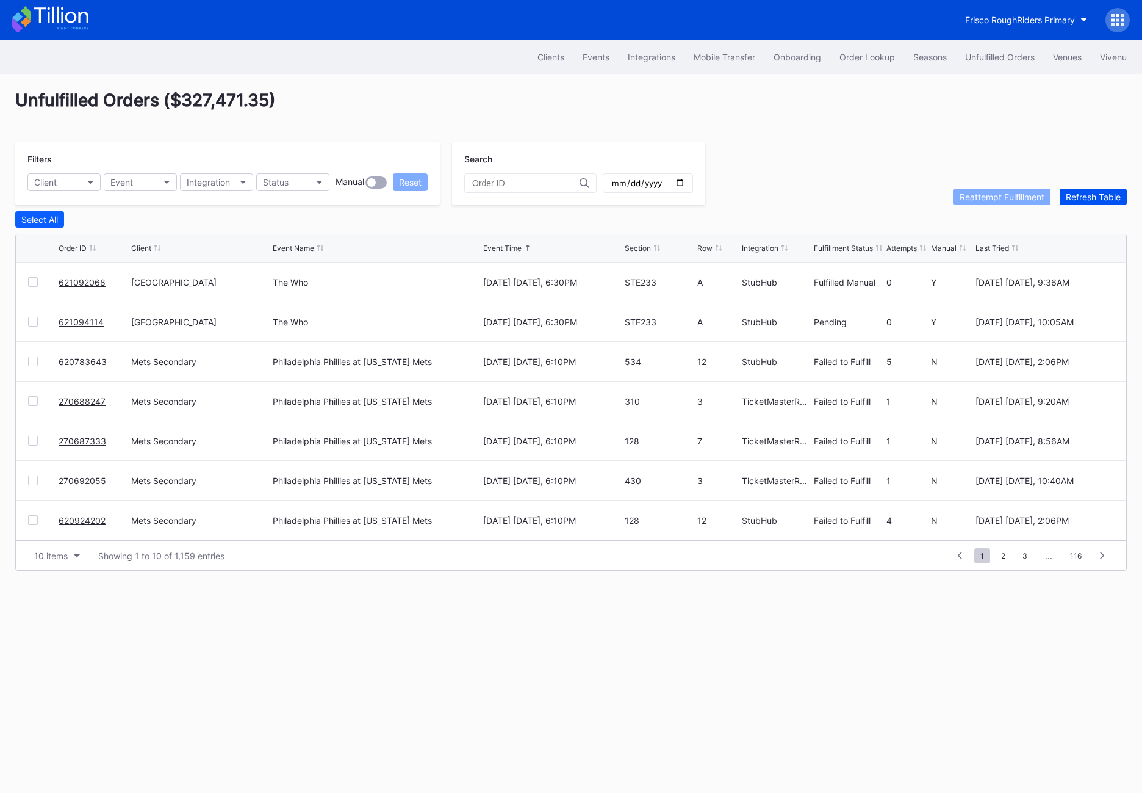
click at [999, 192] on div "Refresh Table" at bounding box center [1093, 197] width 55 height 10
click at [34, 315] on div "270688247 Mets Secondary Philadelphia Phillies at [US_STATE] Mets [DATE] [DATE]…" at bounding box center [571, 322] width 1110 height 40
click at [32, 318] on div at bounding box center [33, 322] width 10 height 10
click at [300, 172] on div "Filters Client Event Integration Status Manual Reset" at bounding box center [227, 173] width 425 height 63
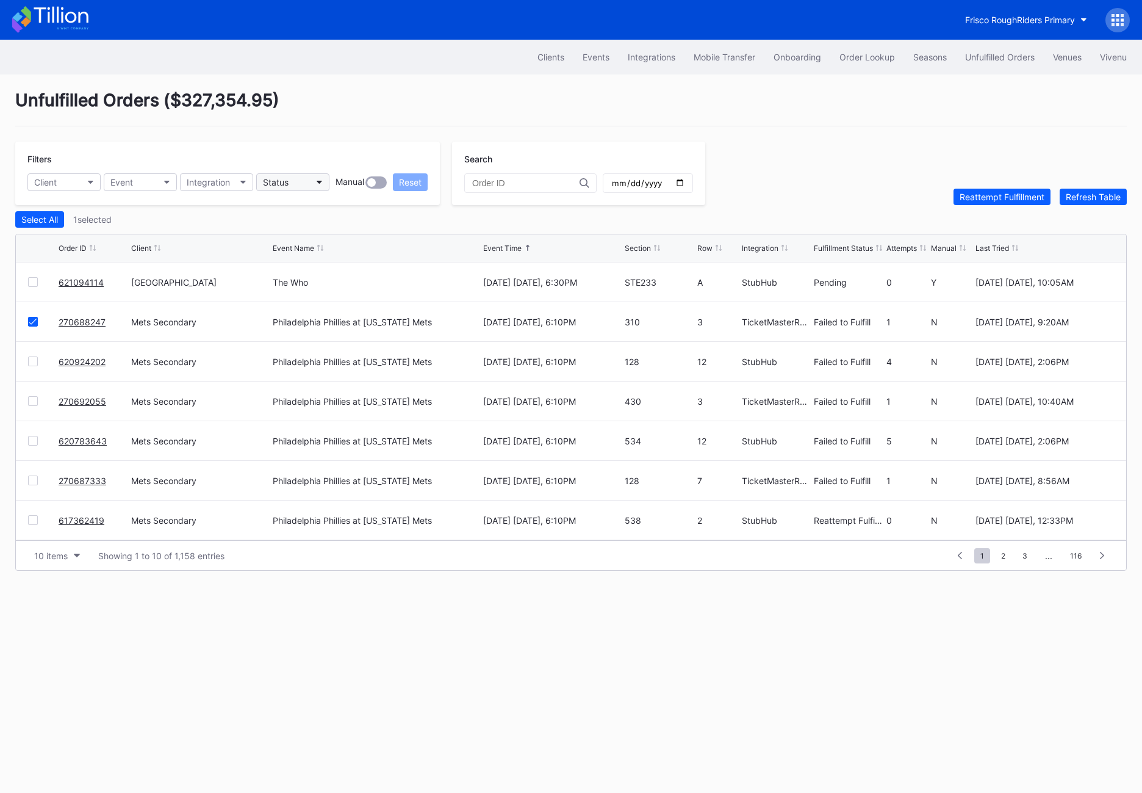
click at [300, 177] on button "Status" at bounding box center [292, 182] width 73 height 18
click at [304, 231] on div "Failed to Fulfill" at bounding box center [293, 236] width 57 height 10
click at [41, 221] on div "Select All" at bounding box center [39, 219] width 37 height 10
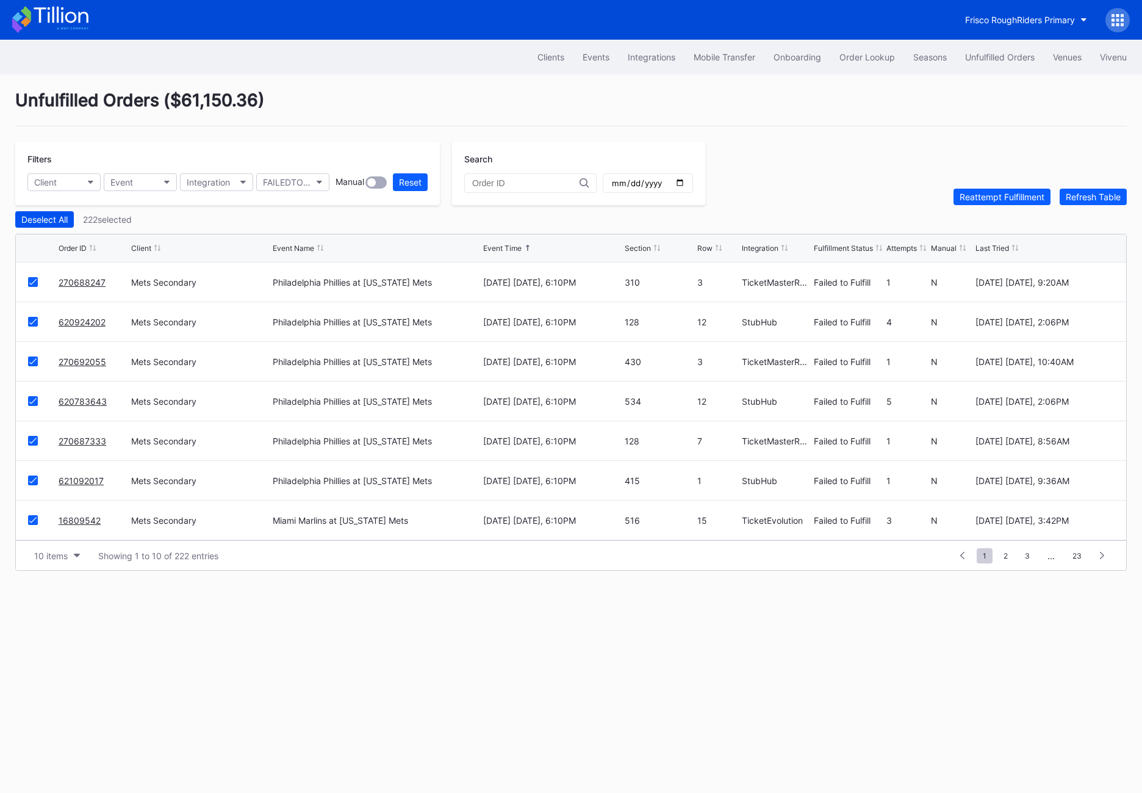
click at [63, 219] on div "Deselect All" at bounding box center [44, 219] width 46 height 10
click at [63, 188] on button "Client" at bounding box center [63, 182] width 73 height 18
type input "met"
click at [92, 238] on div "Mets Secondary" at bounding box center [69, 236] width 65 height 10
click at [43, 218] on div "Select All" at bounding box center [39, 219] width 37 height 10
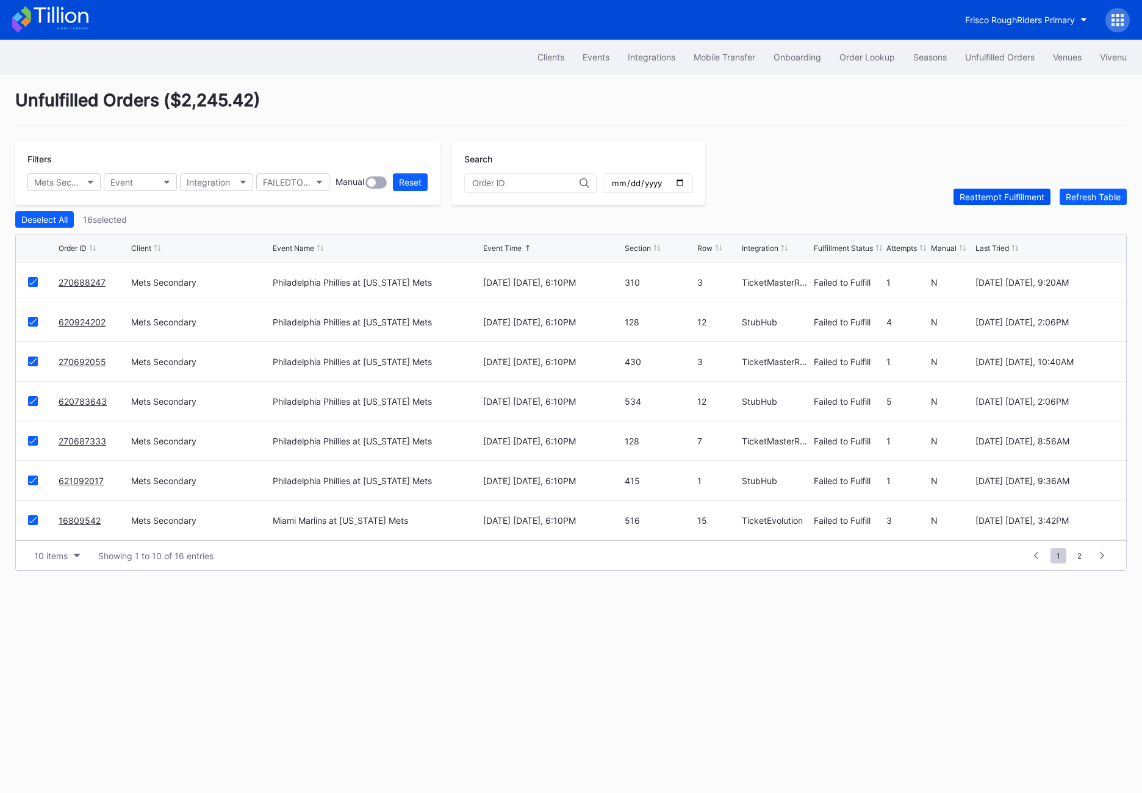
click at [999, 190] on button "Reattempt Fulfillment" at bounding box center [1002, 197] width 97 height 16
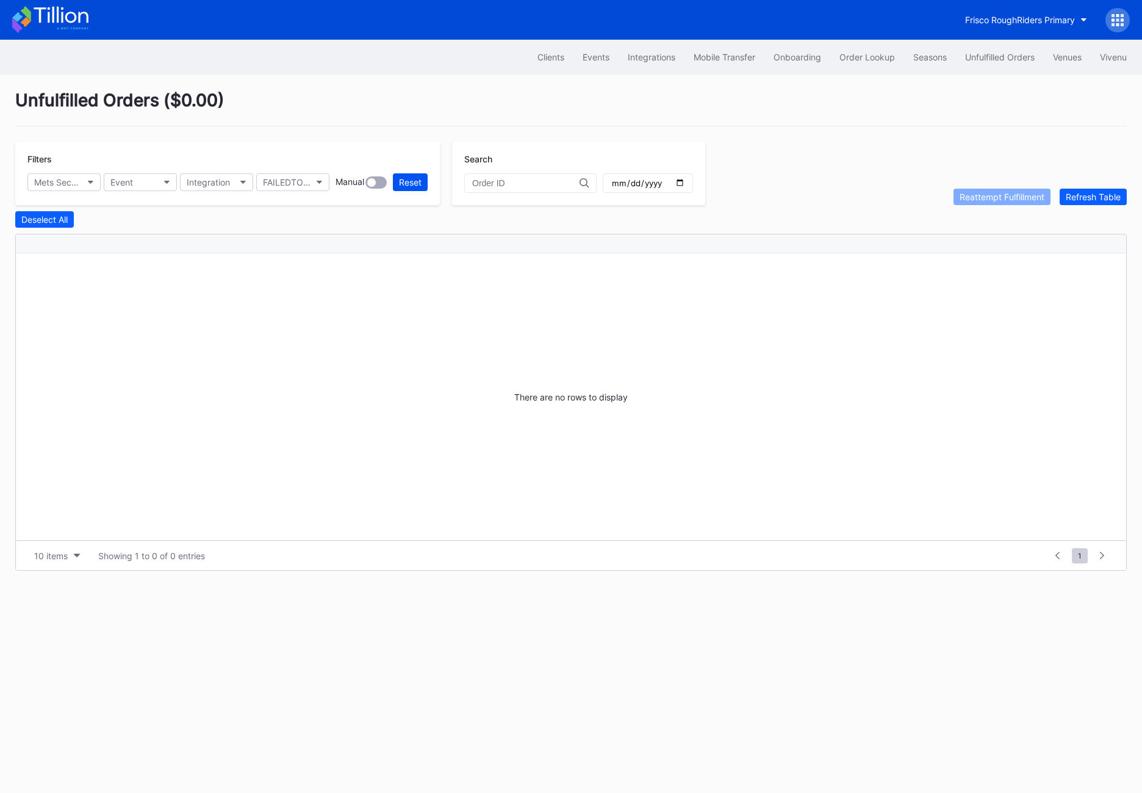
click at [405, 181] on div "Reset" at bounding box center [410, 182] width 23 height 10
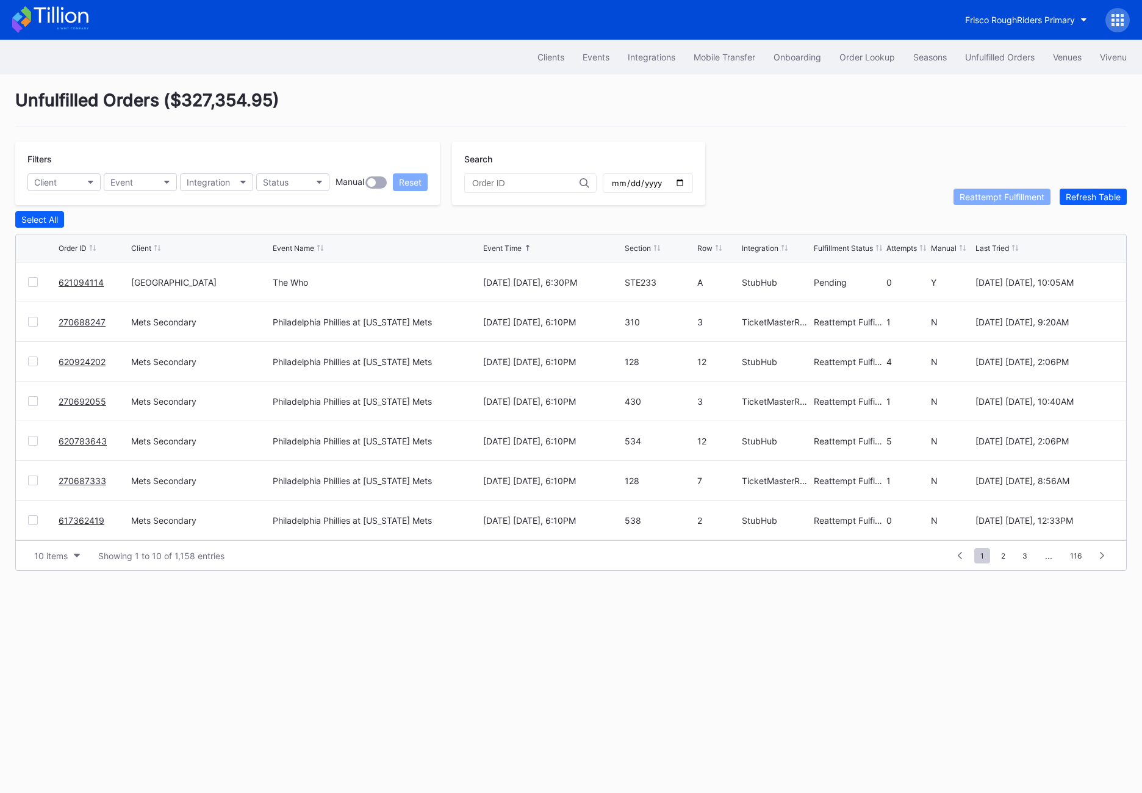
click at [86, 287] on div "621094114" at bounding box center [94, 281] width 70 height 39
click at [85, 278] on link "621094114" at bounding box center [81, 282] width 45 height 10
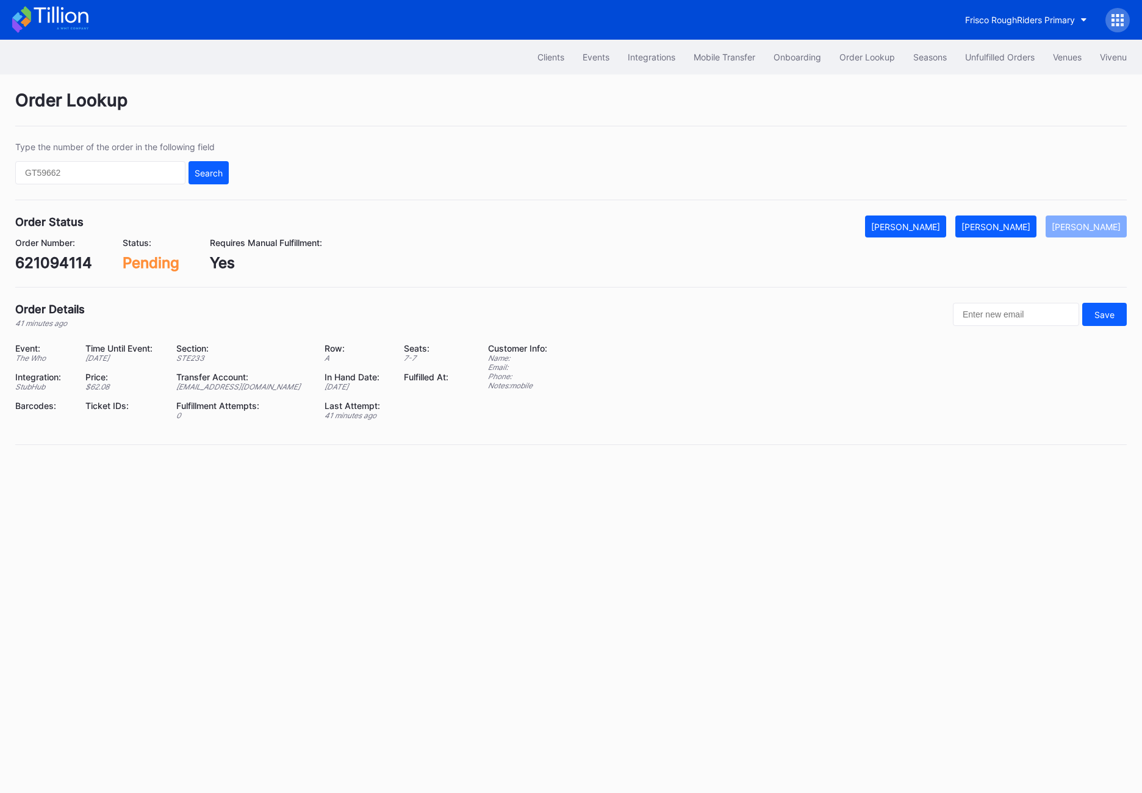
click at [41, 265] on div "621094114" at bounding box center [53, 263] width 77 height 18
click at [999, 225] on div "[PERSON_NAME]" at bounding box center [996, 226] width 69 height 10
click at [971, 54] on div "Unfulfilled Orders" at bounding box center [1000, 57] width 70 height 10
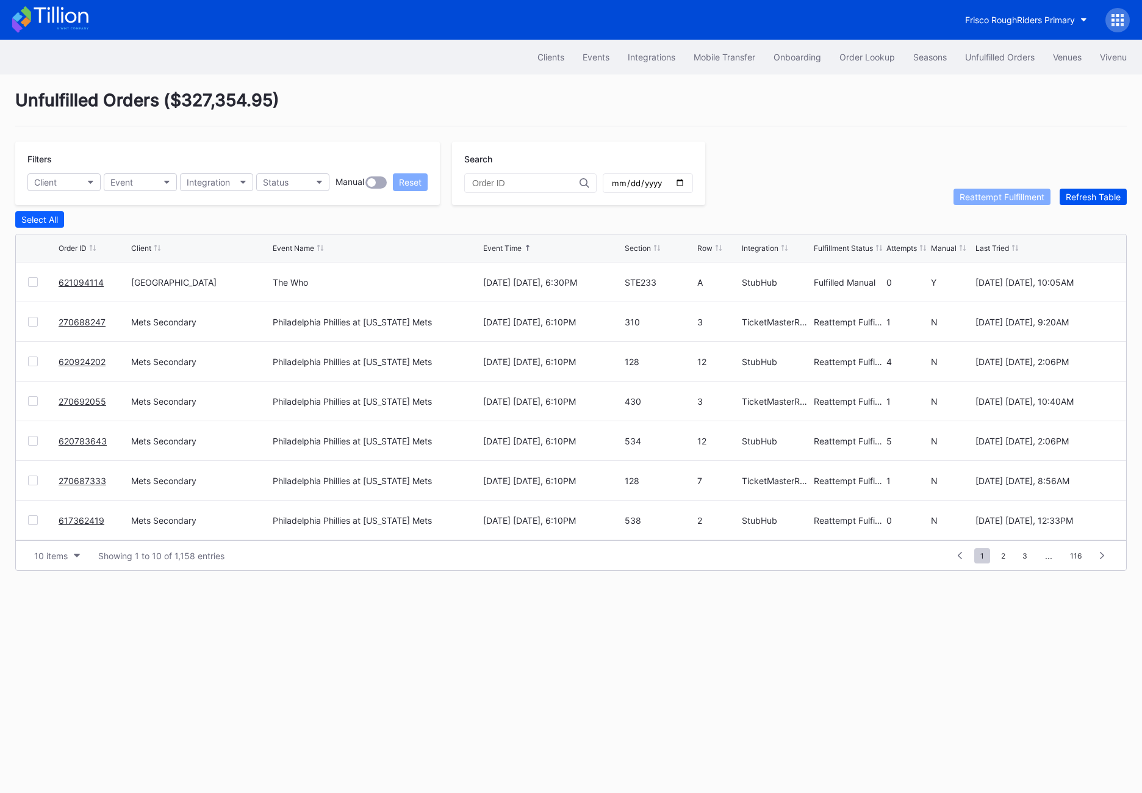
click at [999, 192] on div "Refresh Table" at bounding box center [1093, 197] width 55 height 10
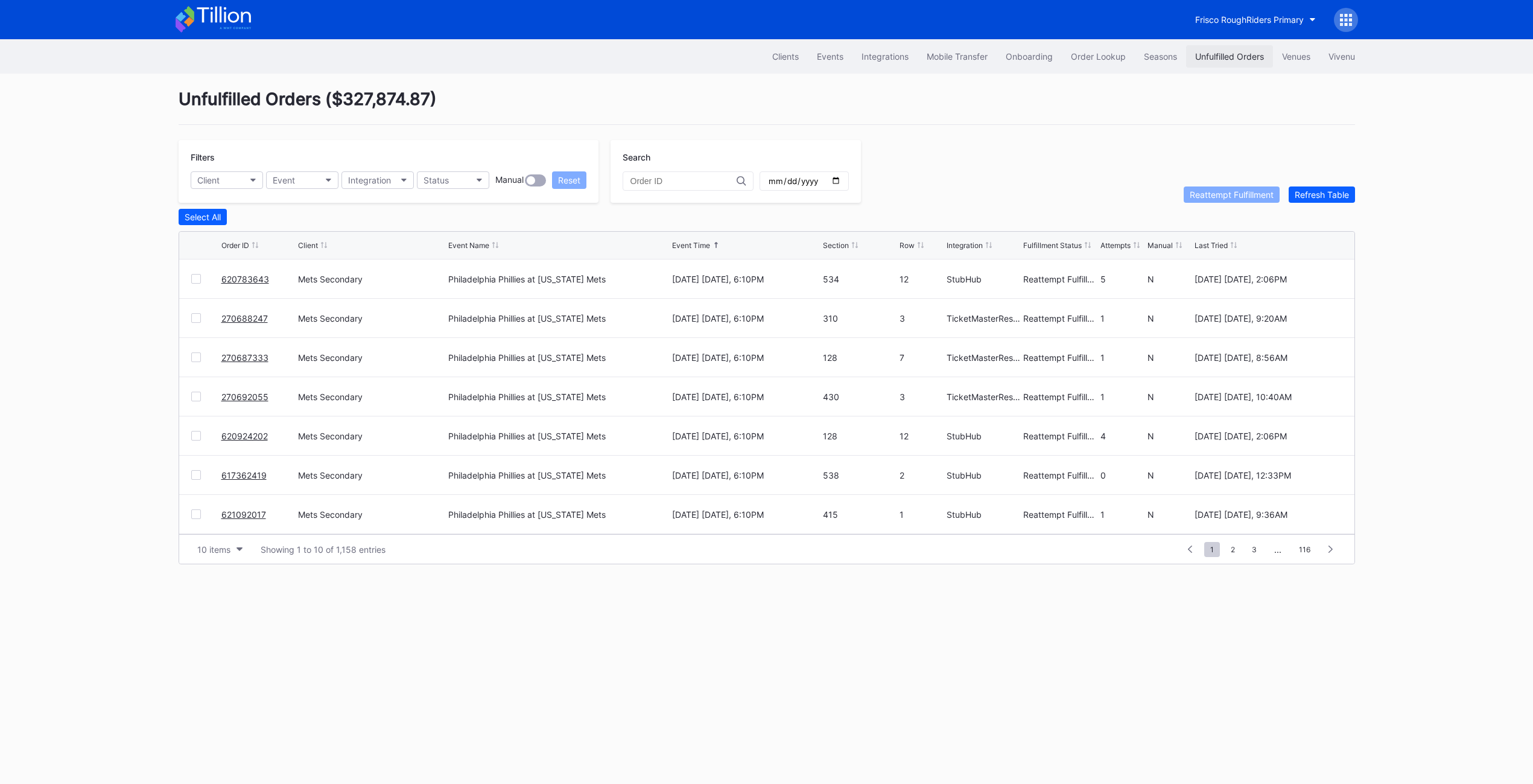
click at [988, 62] on button "Unfulfilled Orders" at bounding box center [1230, 56] width 87 height 23
click at [808, 58] on button "Events" at bounding box center [830, 56] width 45 height 23
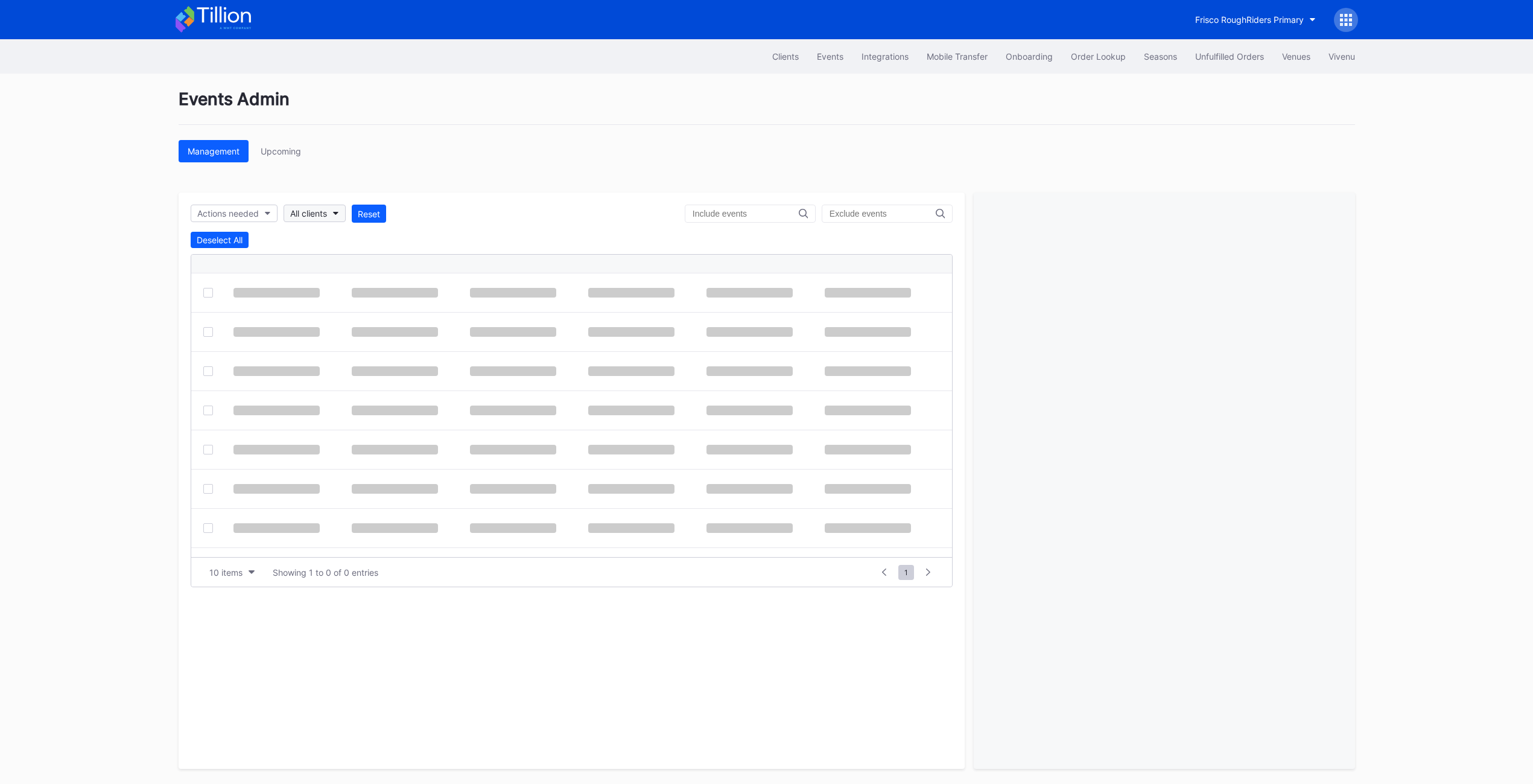
click at [329, 215] on button "All clients" at bounding box center [315, 214] width 62 height 18
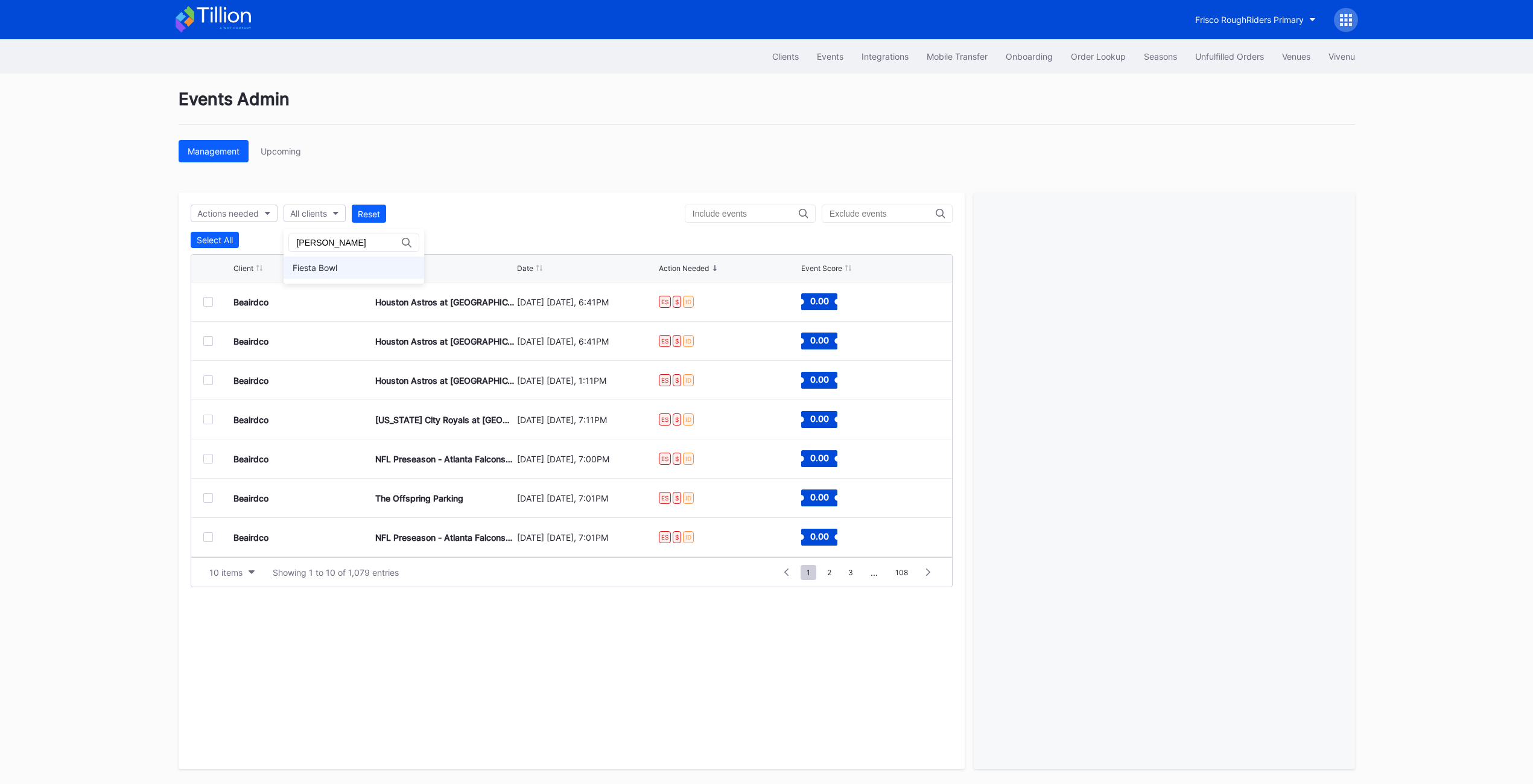
type input "fiest"
click at [316, 267] on div "Fiesta Bowl" at bounding box center [315, 267] width 45 height 10
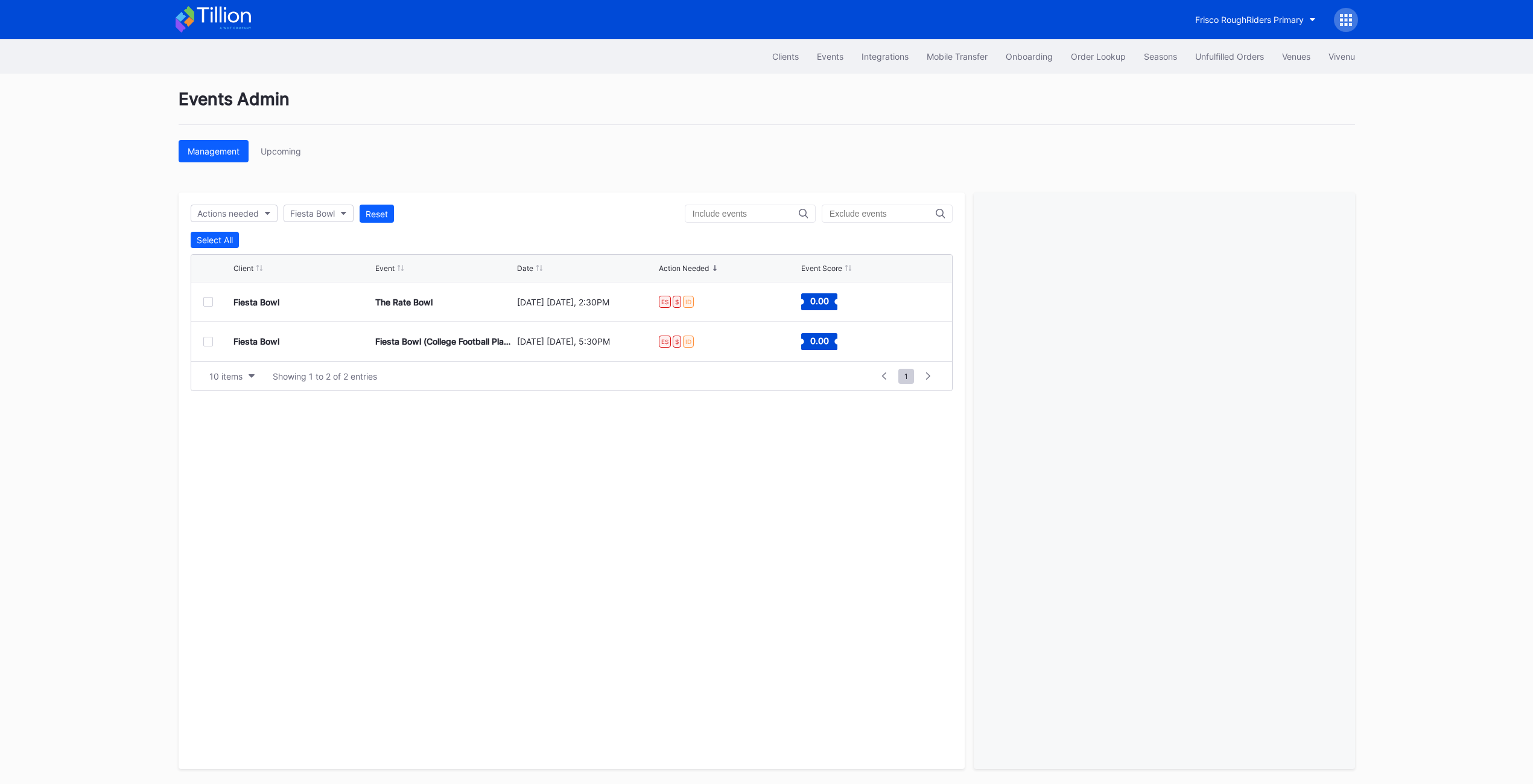
click at [207, 345] on div at bounding box center [209, 341] width 10 height 10
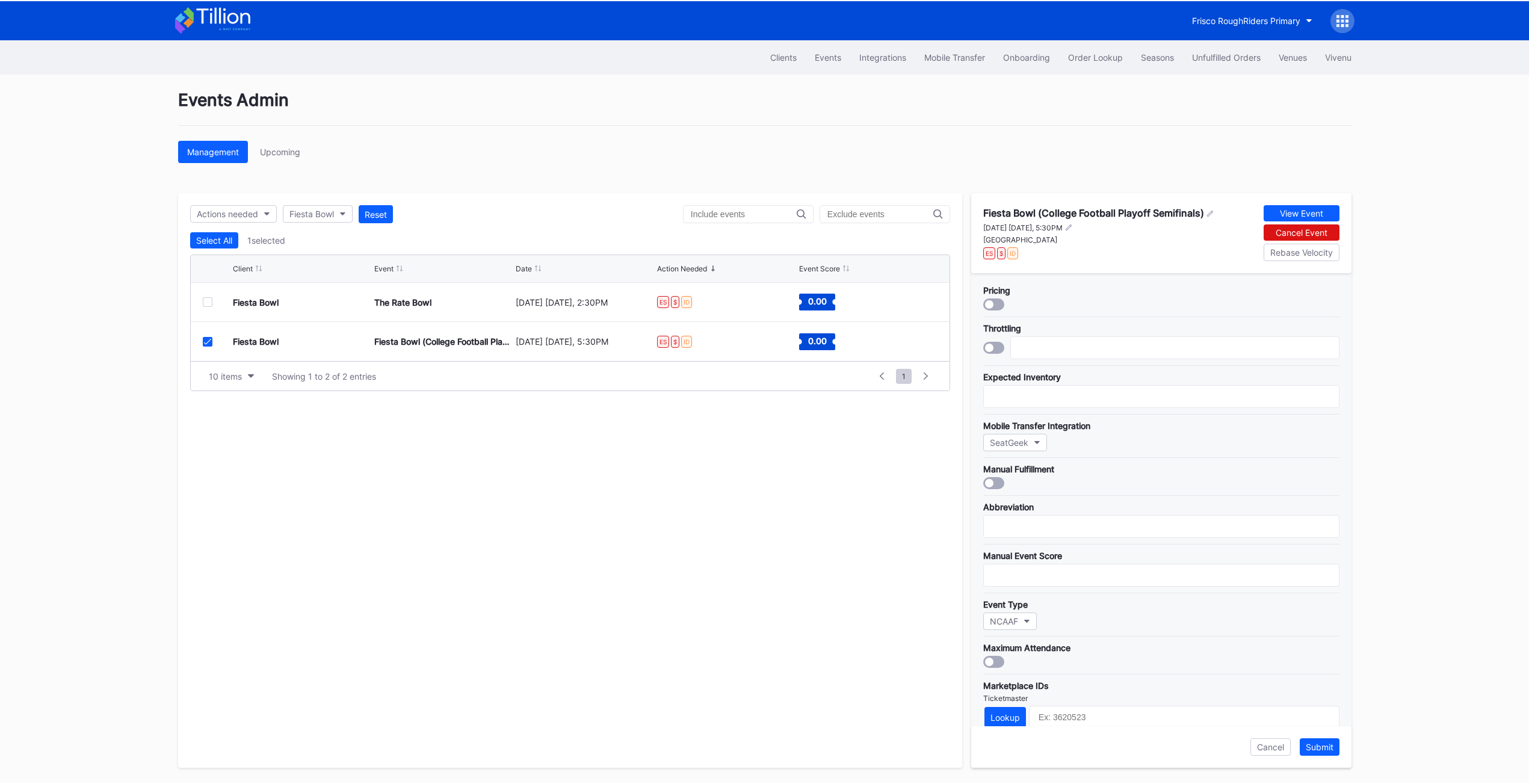
scroll to position [182, 0]
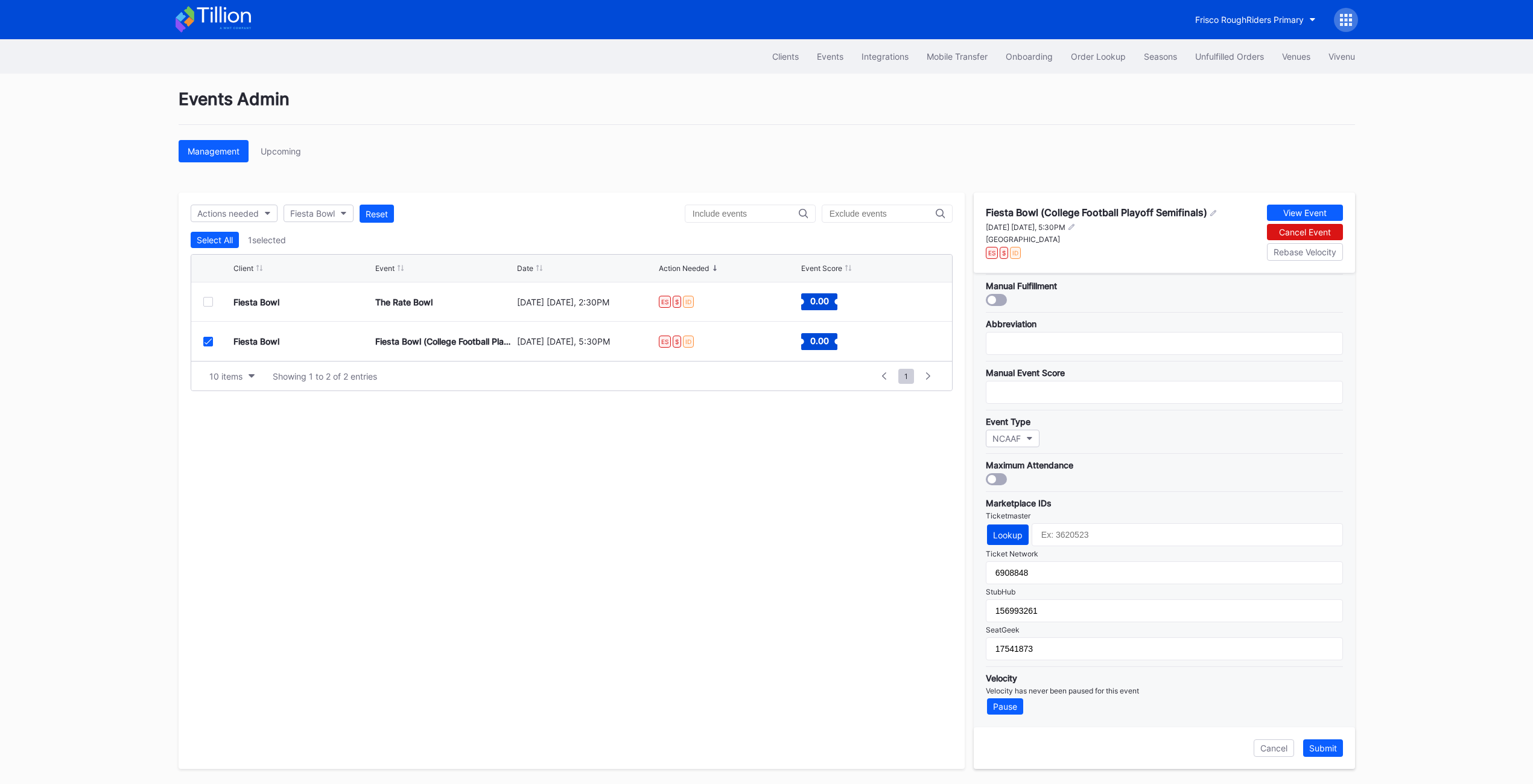
click at [1009, 540] on button "Lookup" at bounding box center [1008, 534] width 42 height 21
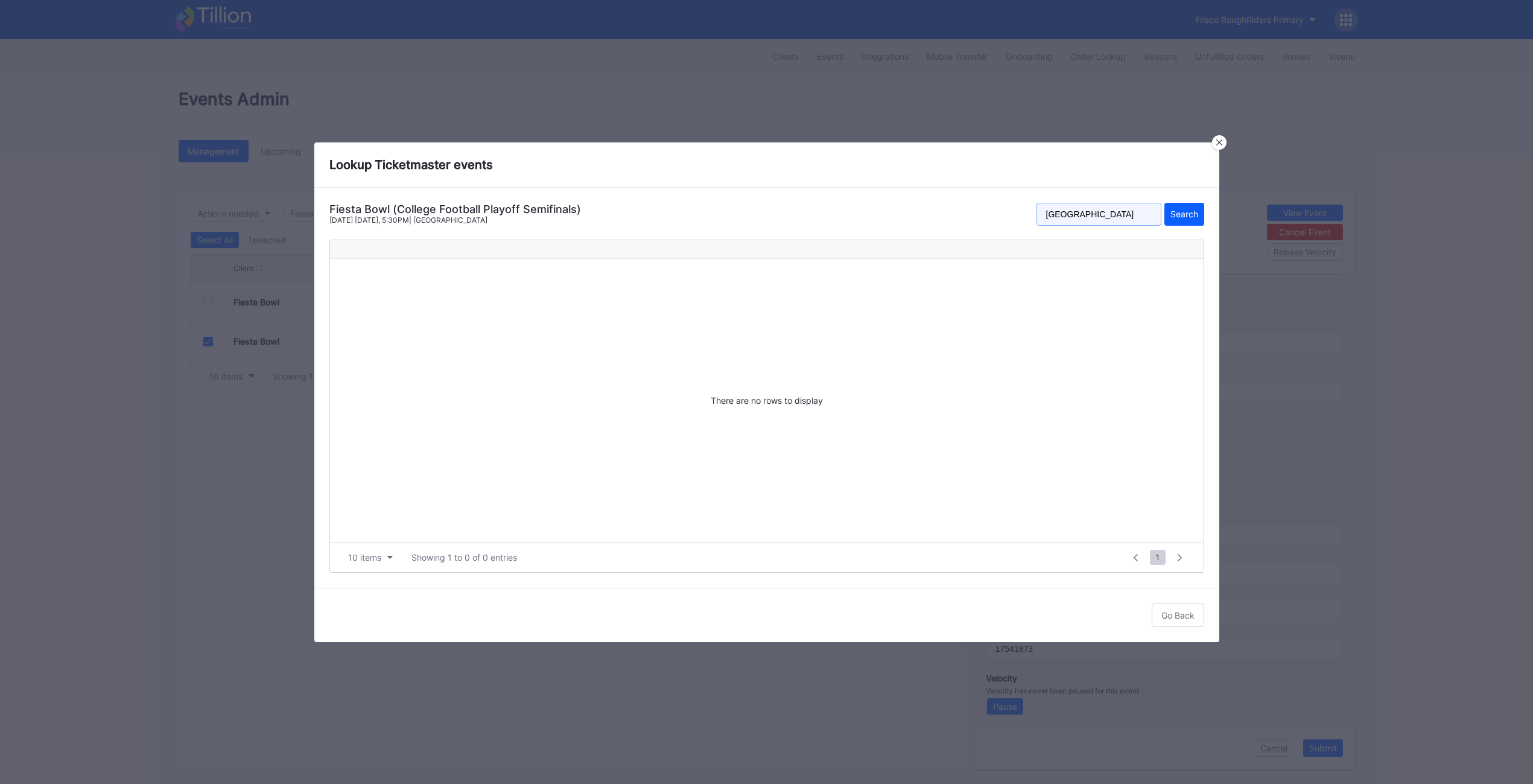
click at [1119, 218] on input "State Farm Stadium" at bounding box center [1099, 214] width 125 height 23
type input "fiesta bowl"
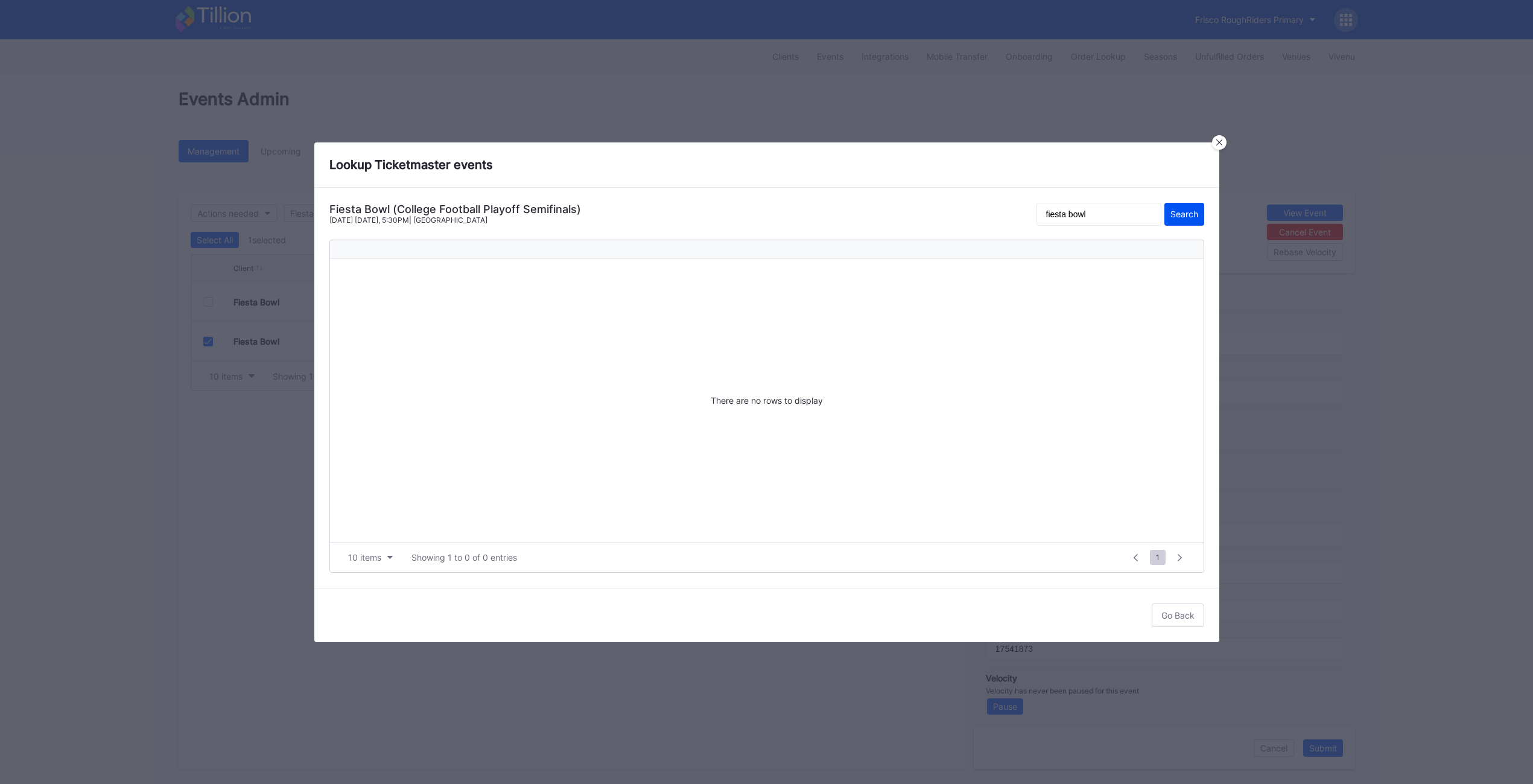
click at [1173, 213] on div "Search" at bounding box center [1185, 214] width 28 height 10
click at [1218, 141] on icon at bounding box center [1218, 141] width 6 height 6
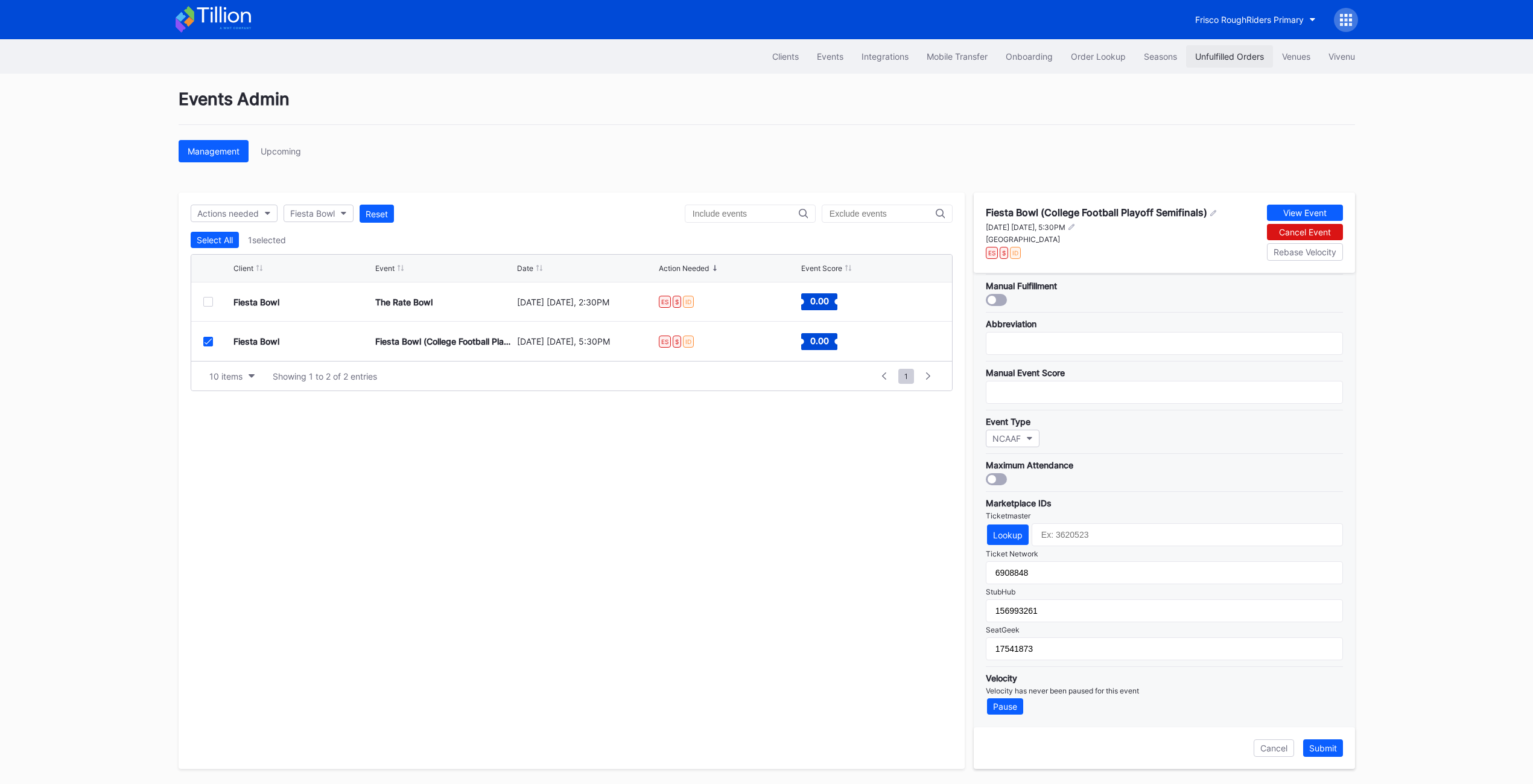
click at [1212, 55] on div "Unfulfilled Orders" at bounding box center [1230, 56] width 69 height 10
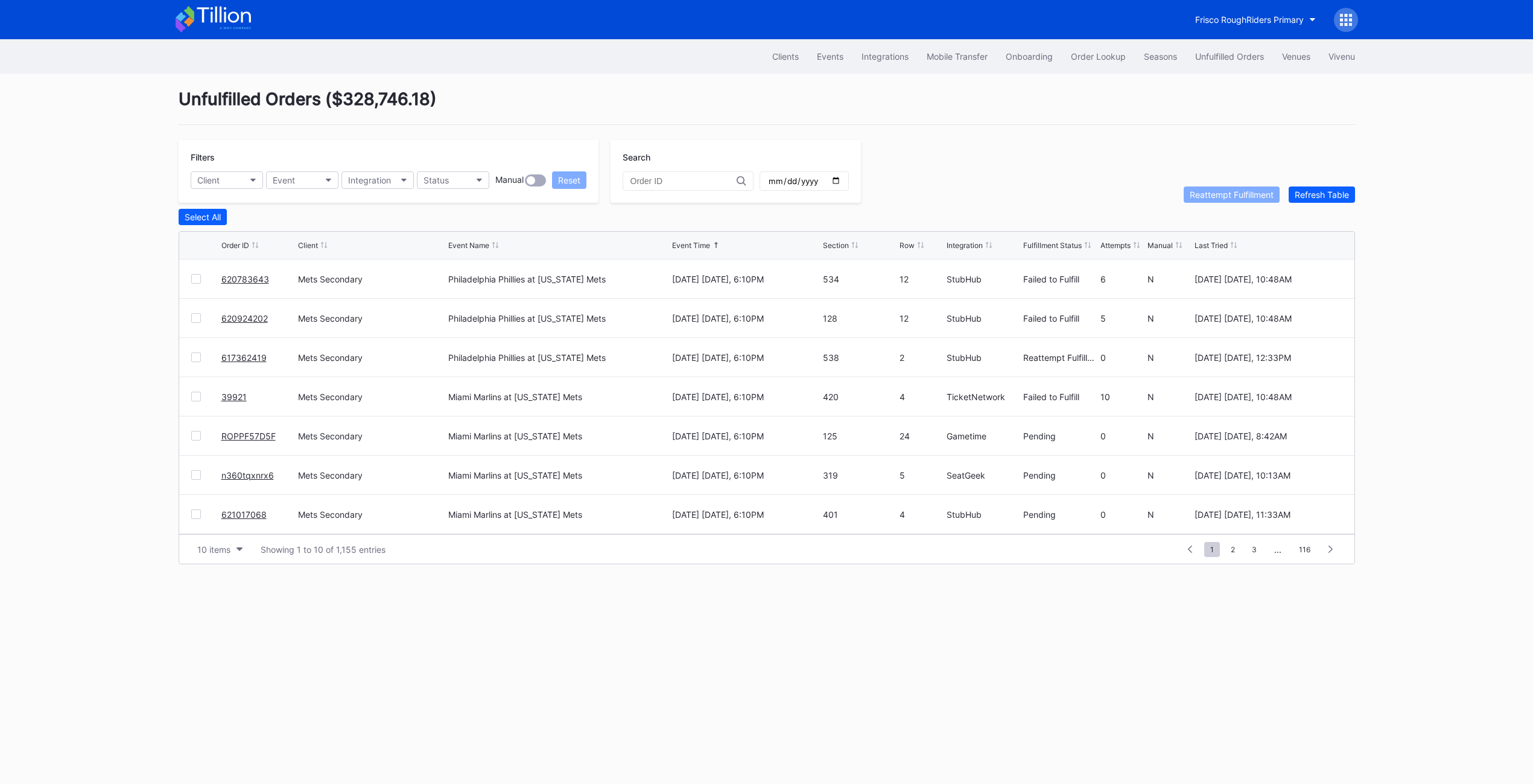
click at [1328, 202] on div "Unfulfilled Orders ( $328,746.18 ) Filters Client Event Integration Status Manu…" at bounding box center [766, 325] width 1207 height 505
click at [1328, 201] on button "Refresh Table" at bounding box center [1321, 195] width 66 height 16
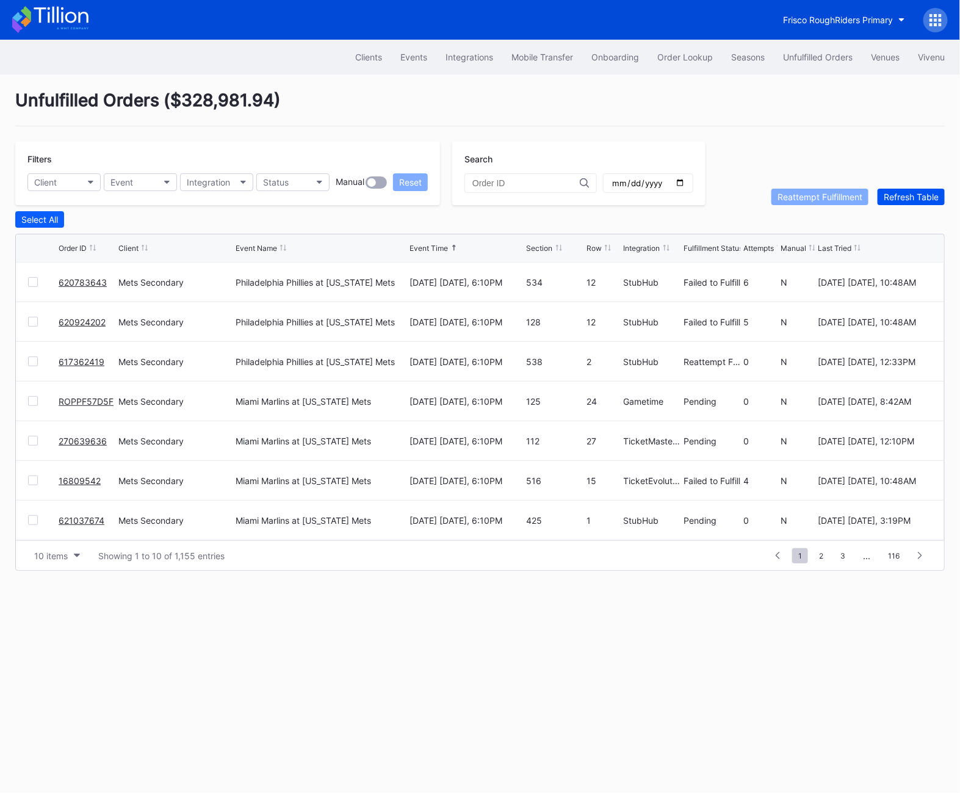
click at [927, 195] on div "Refresh Table" at bounding box center [911, 197] width 55 height 10
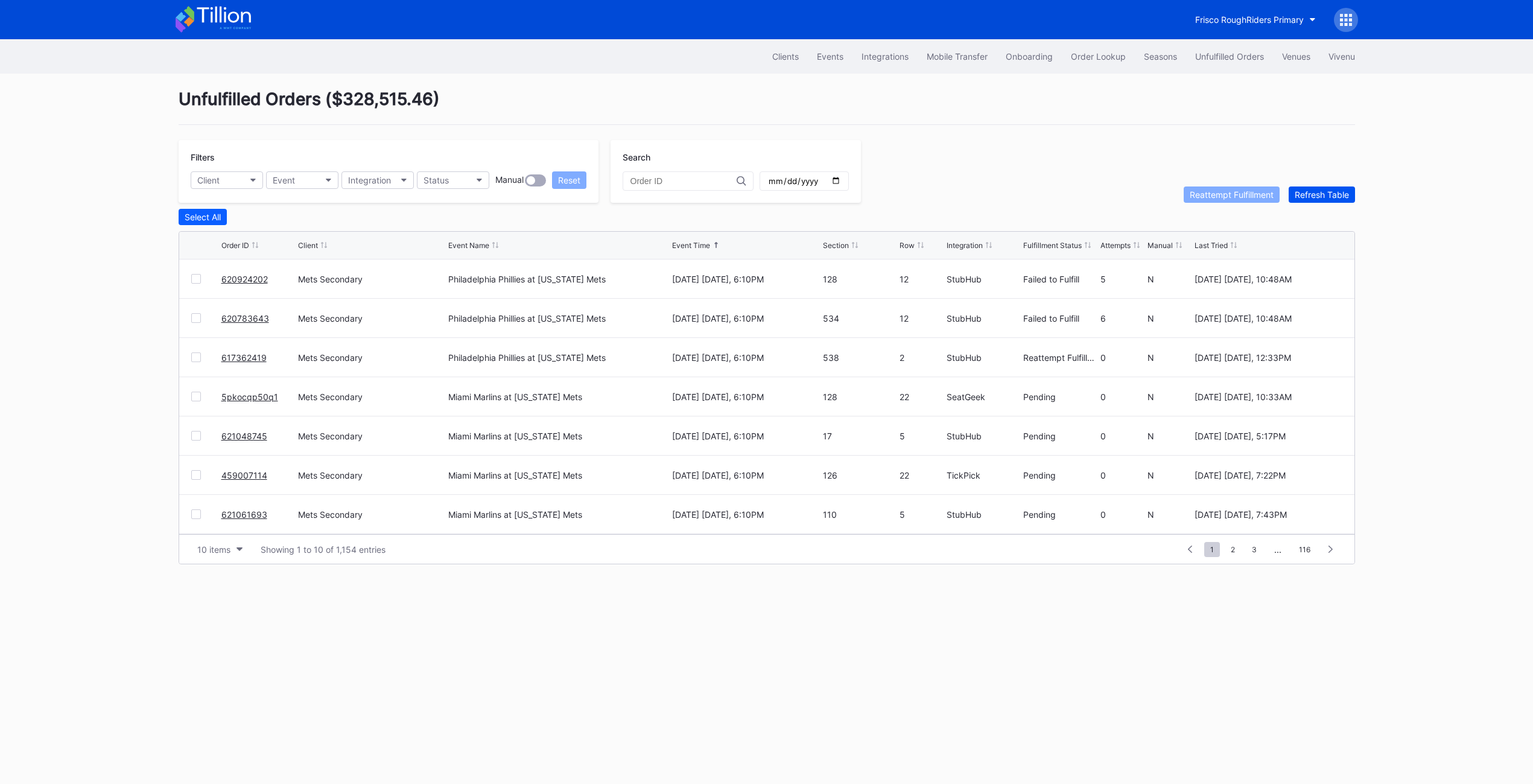
click at [1324, 199] on div "Refresh Table" at bounding box center [1321, 195] width 54 height 10
click at [1067, 61] on button "Order Lookup" at bounding box center [1099, 56] width 73 height 23
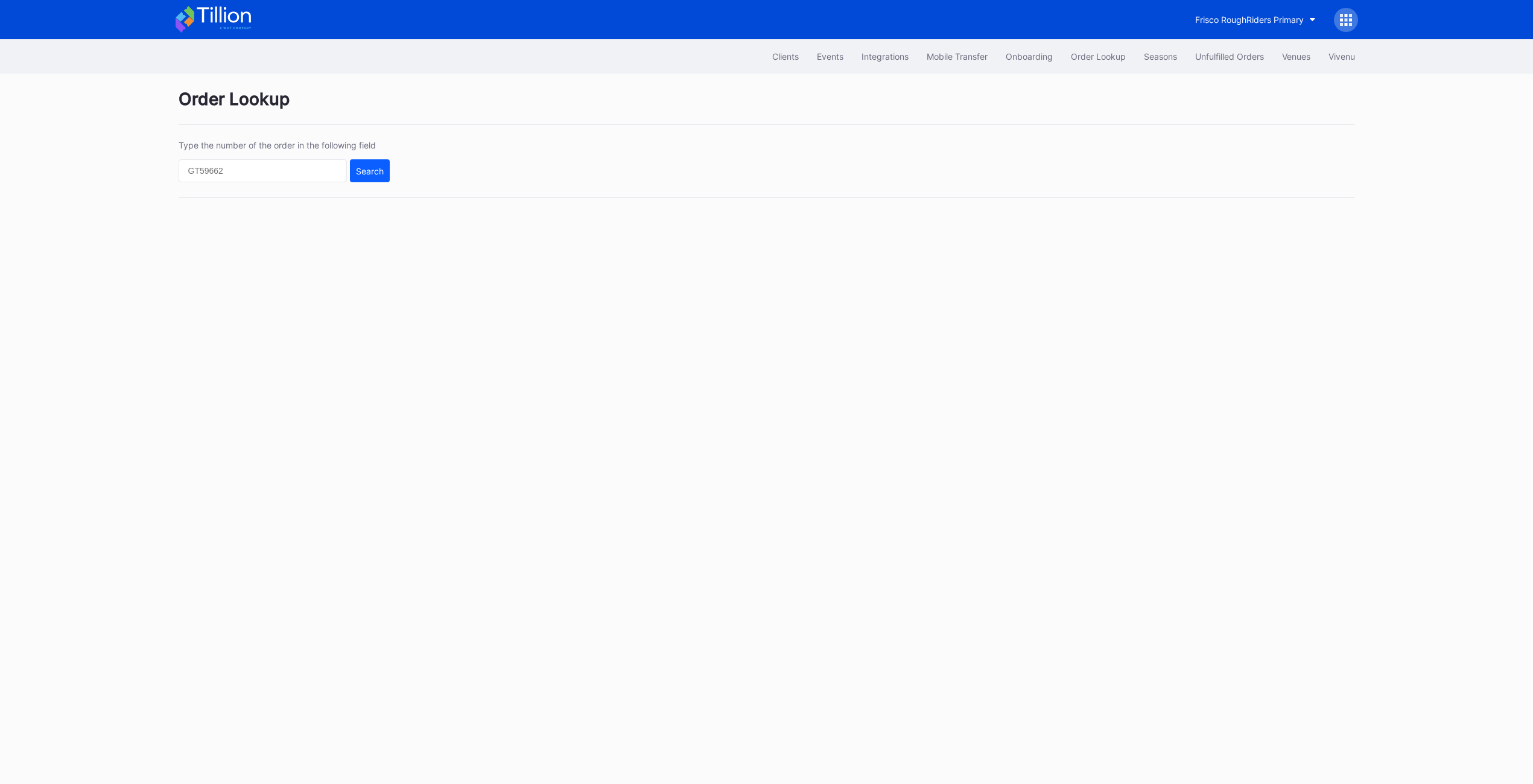
click at [280, 182] on div "Type the number of the order in the following field Search" at bounding box center [767, 169] width 1177 height 58
click at [275, 174] on input "text" at bounding box center [263, 170] width 168 height 23
paste input "620949237"
type input "620949237"
click at [352, 182] on button "Search" at bounding box center [370, 170] width 40 height 23
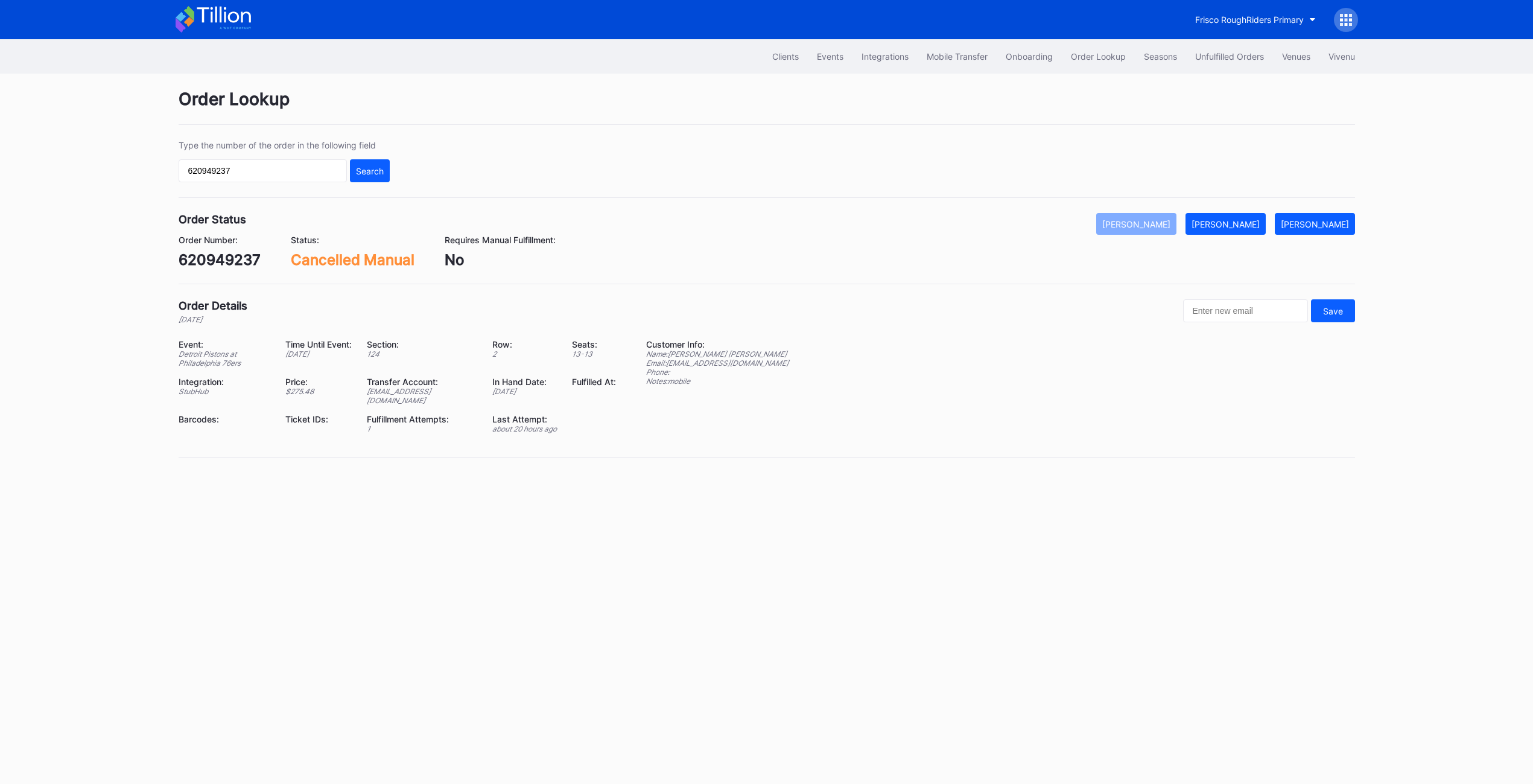
click at [232, 260] on div "620949237" at bounding box center [220, 260] width 82 height 18
copy div "620949237"
